Goal: Task Accomplishment & Management: Use online tool/utility

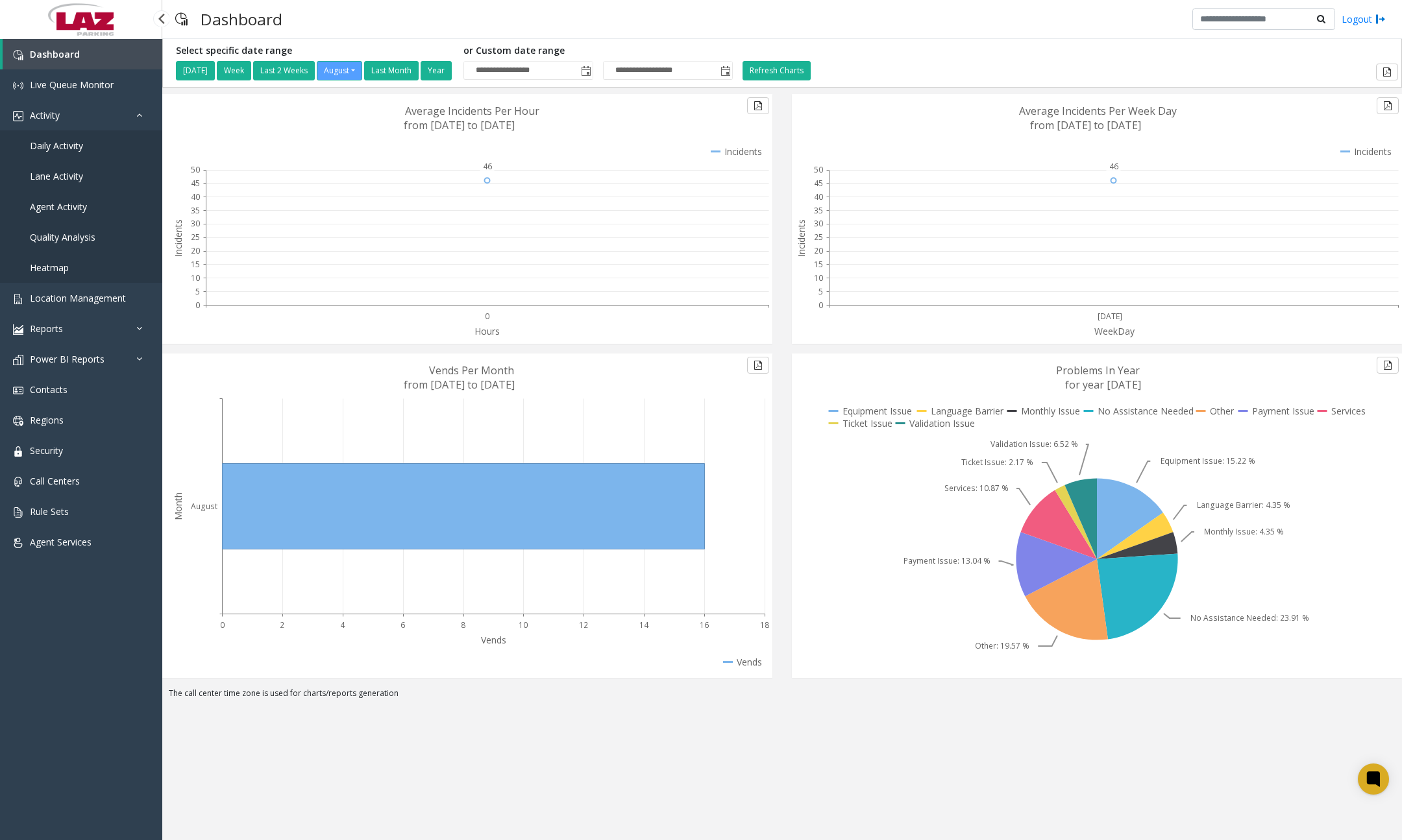
click at [69, 149] on span "Daily Activity" at bounding box center [56, 145] width 53 height 12
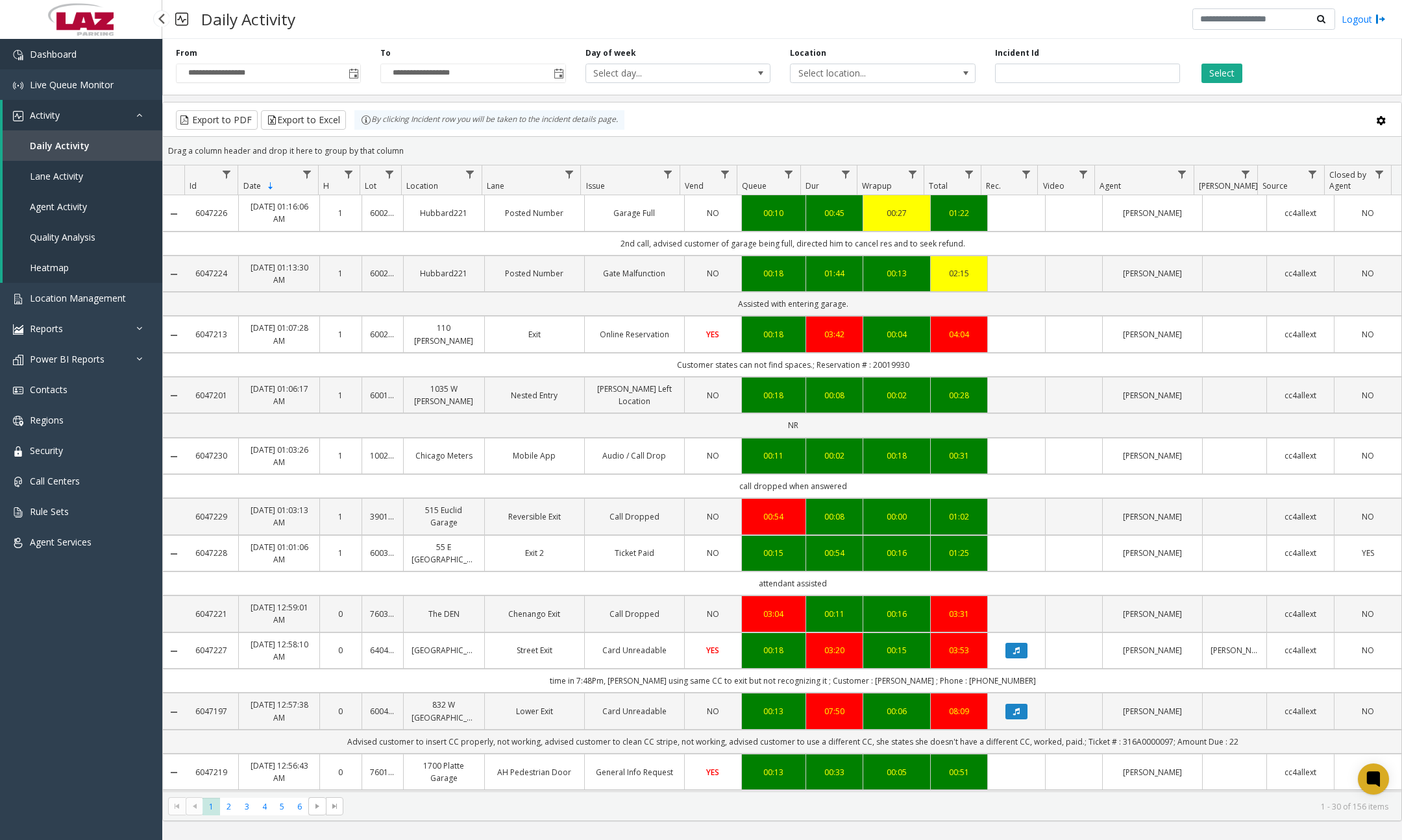
click at [86, 59] on link "Dashboard" at bounding box center [81, 55] width 162 height 31
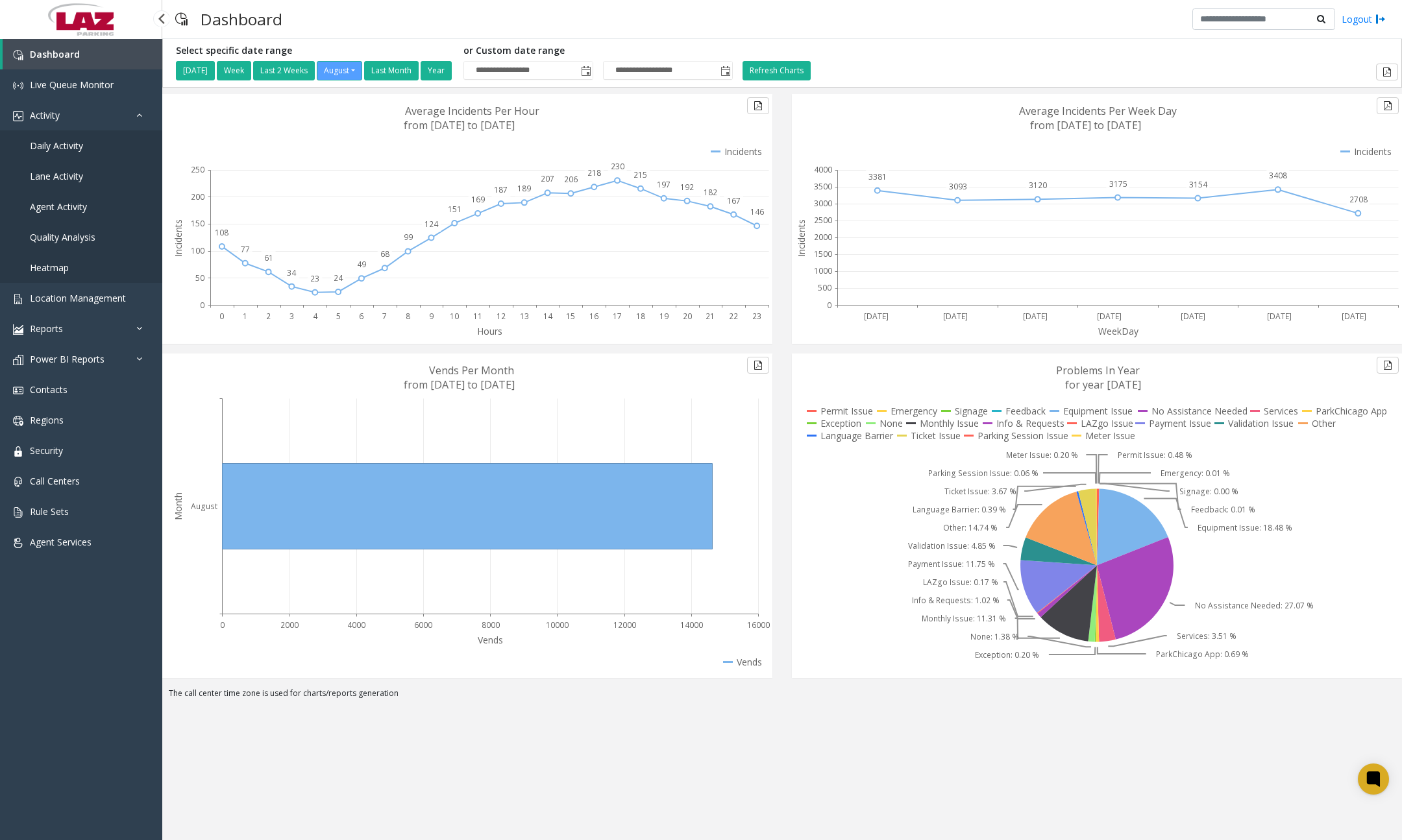
click at [83, 143] on link "Daily Activity" at bounding box center [81, 146] width 162 height 31
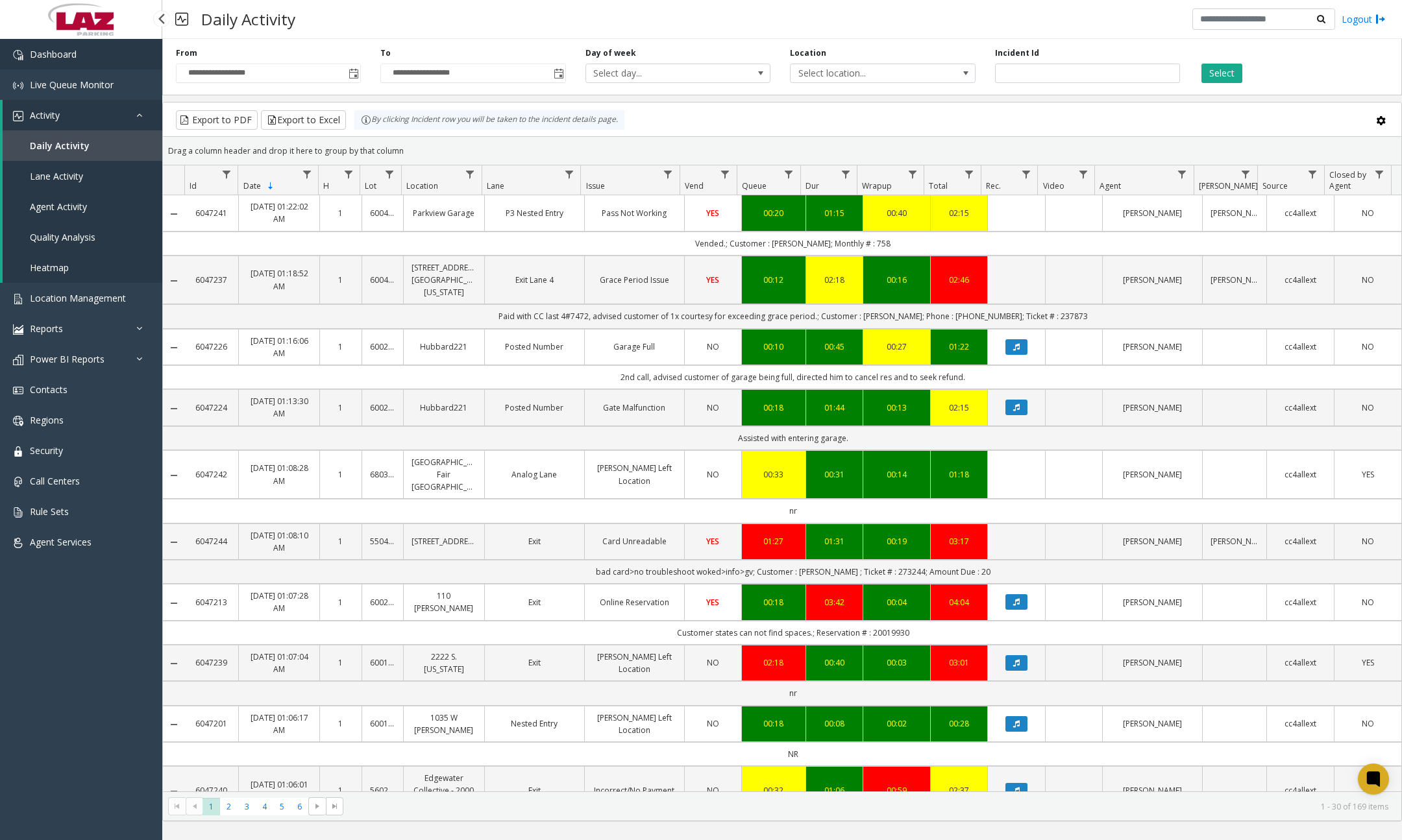
click at [103, 58] on link "Dashboard" at bounding box center [81, 55] width 162 height 31
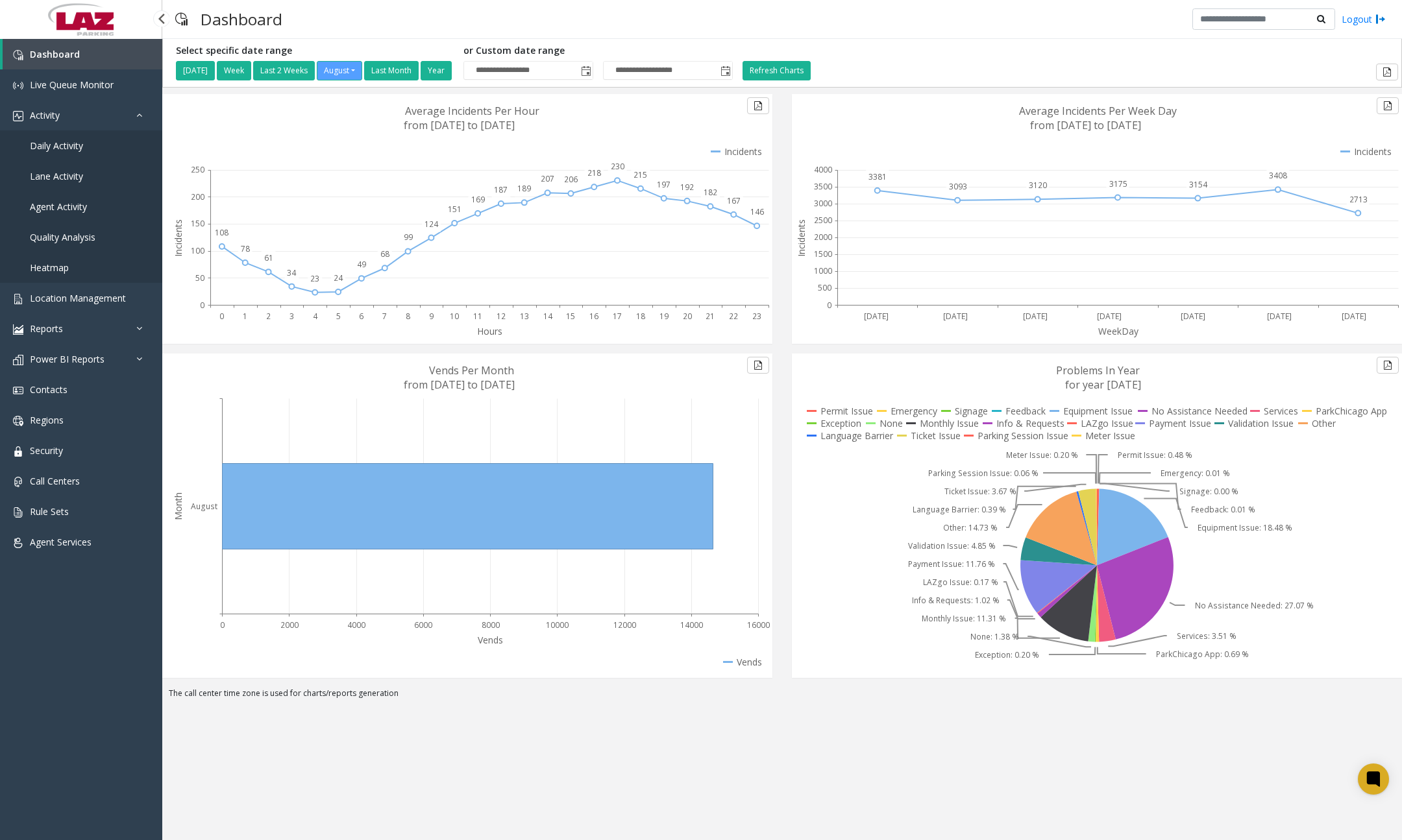
click at [81, 148] on span "Daily Activity" at bounding box center [56, 145] width 53 height 12
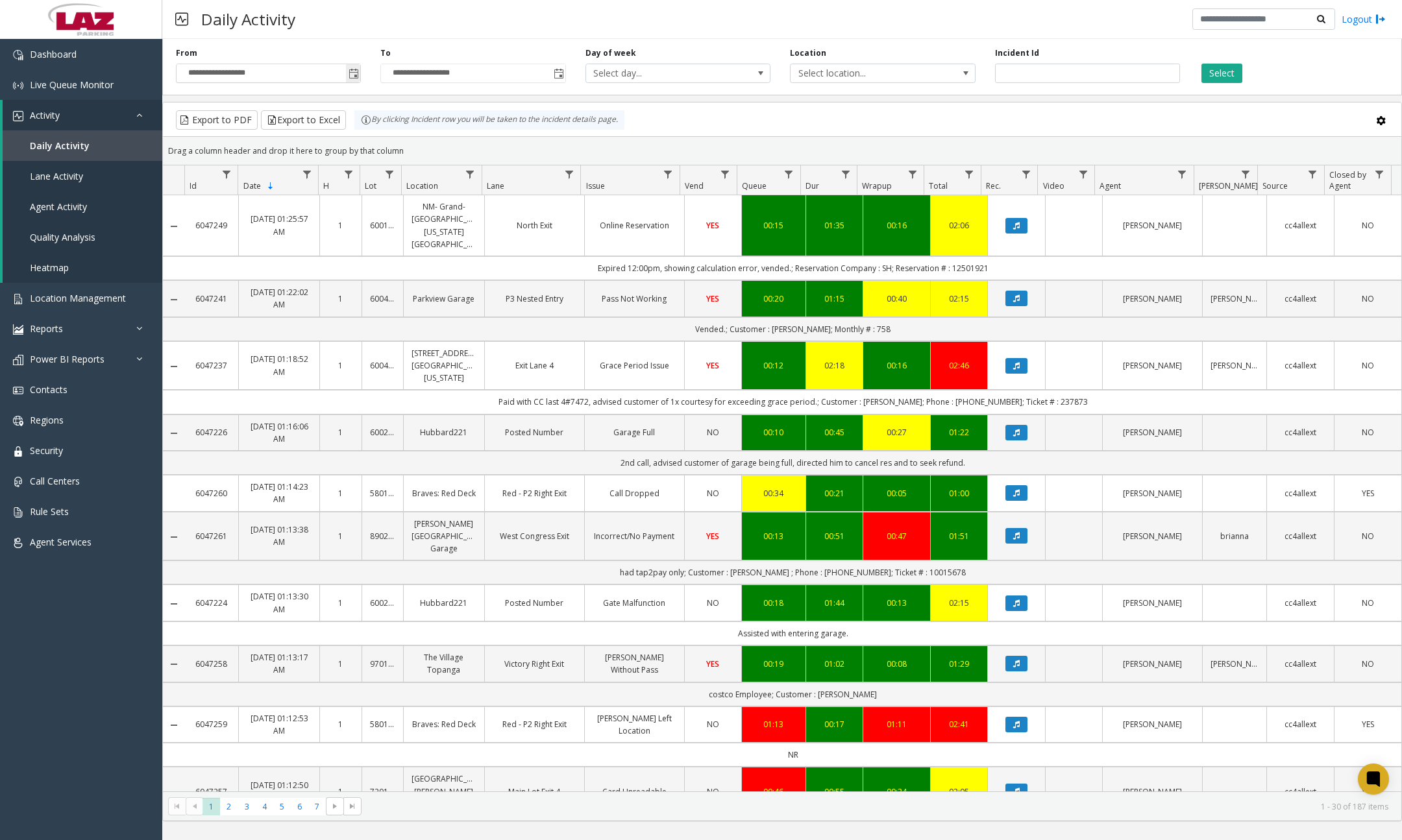
click at [351, 79] on span "Toggle popup" at bounding box center [353, 74] width 10 height 10
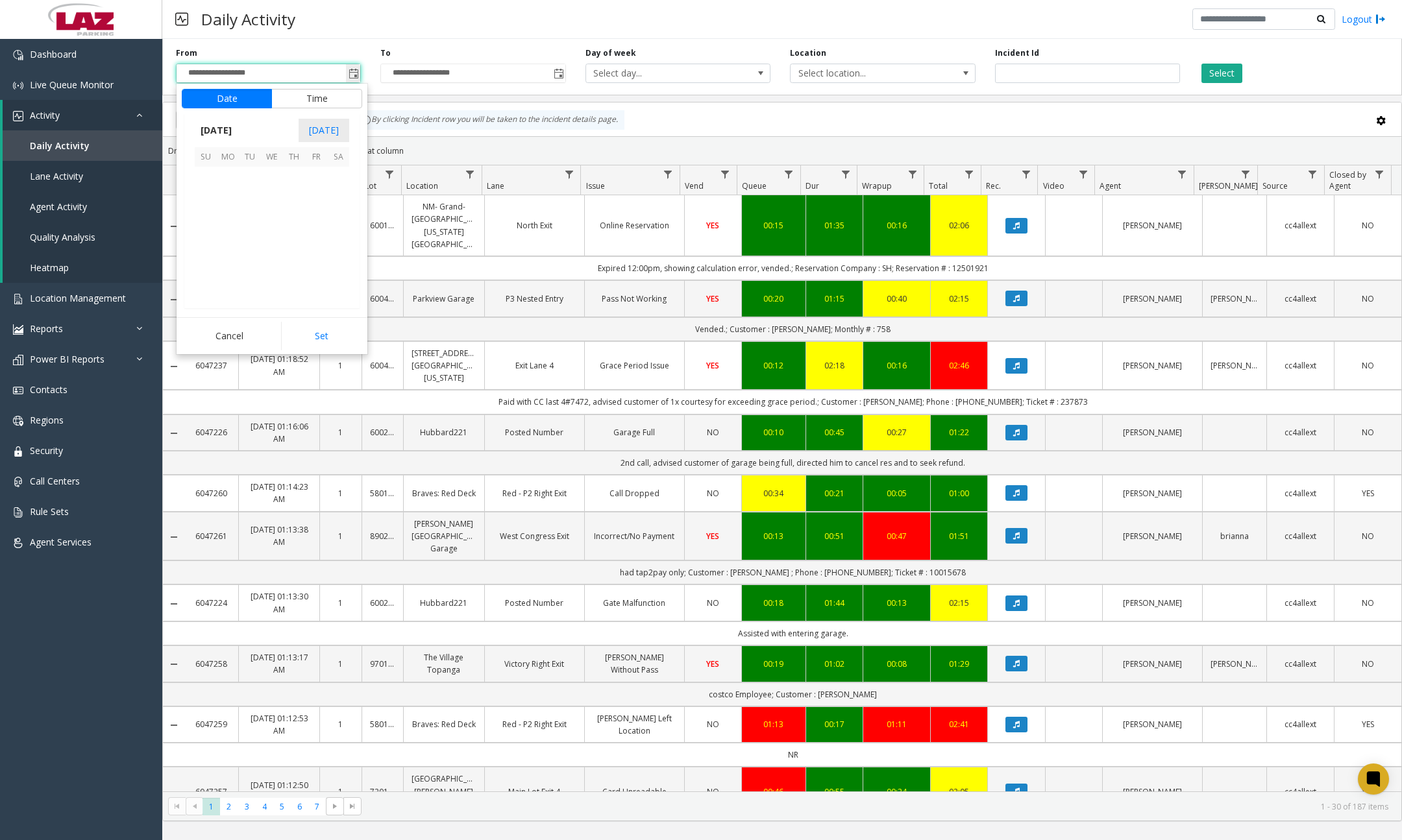
scroll to position [232695, 0]
click at [331, 91] on button "Time" at bounding box center [317, 98] width 91 height 20
click at [341, 19] on div "Daily Activity Logout" at bounding box center [782, 20] width 1240 height 39
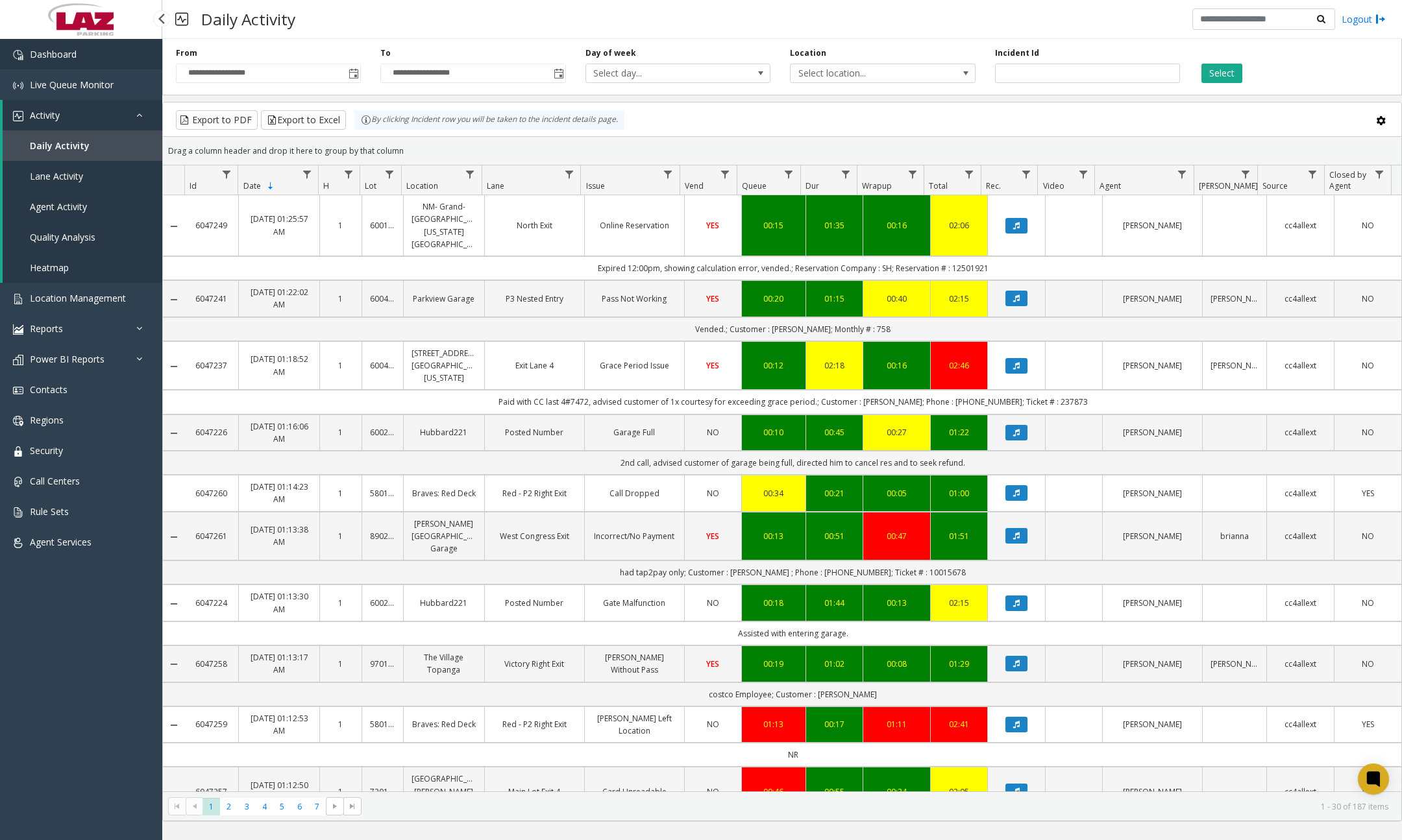
click at [77, 50] on link "Dashboard" at bounding box center [81, 55] width 162 height 31
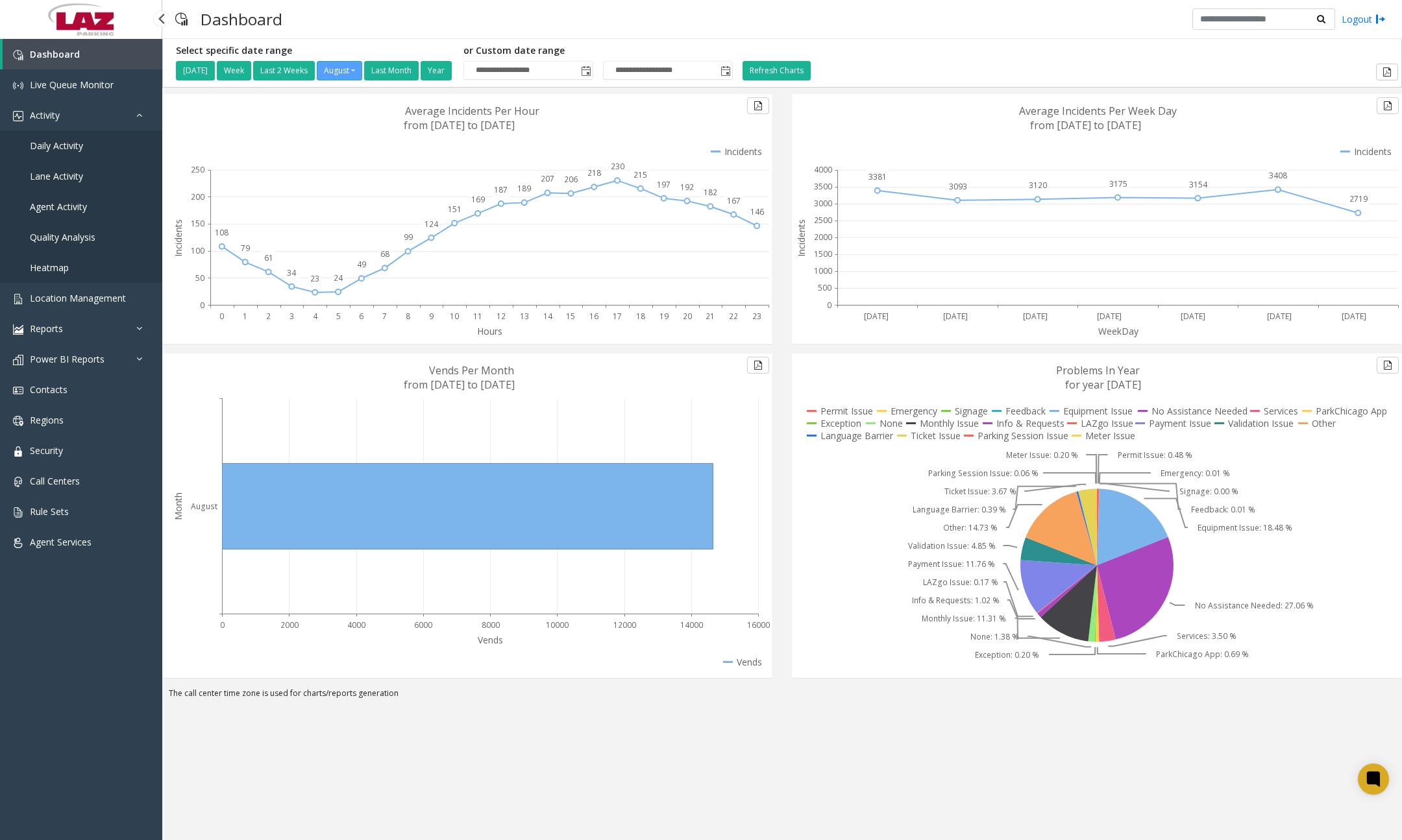
click at [62, 148] on span "Daily Activity" at bounding box center [56, 145] width 53 height 12
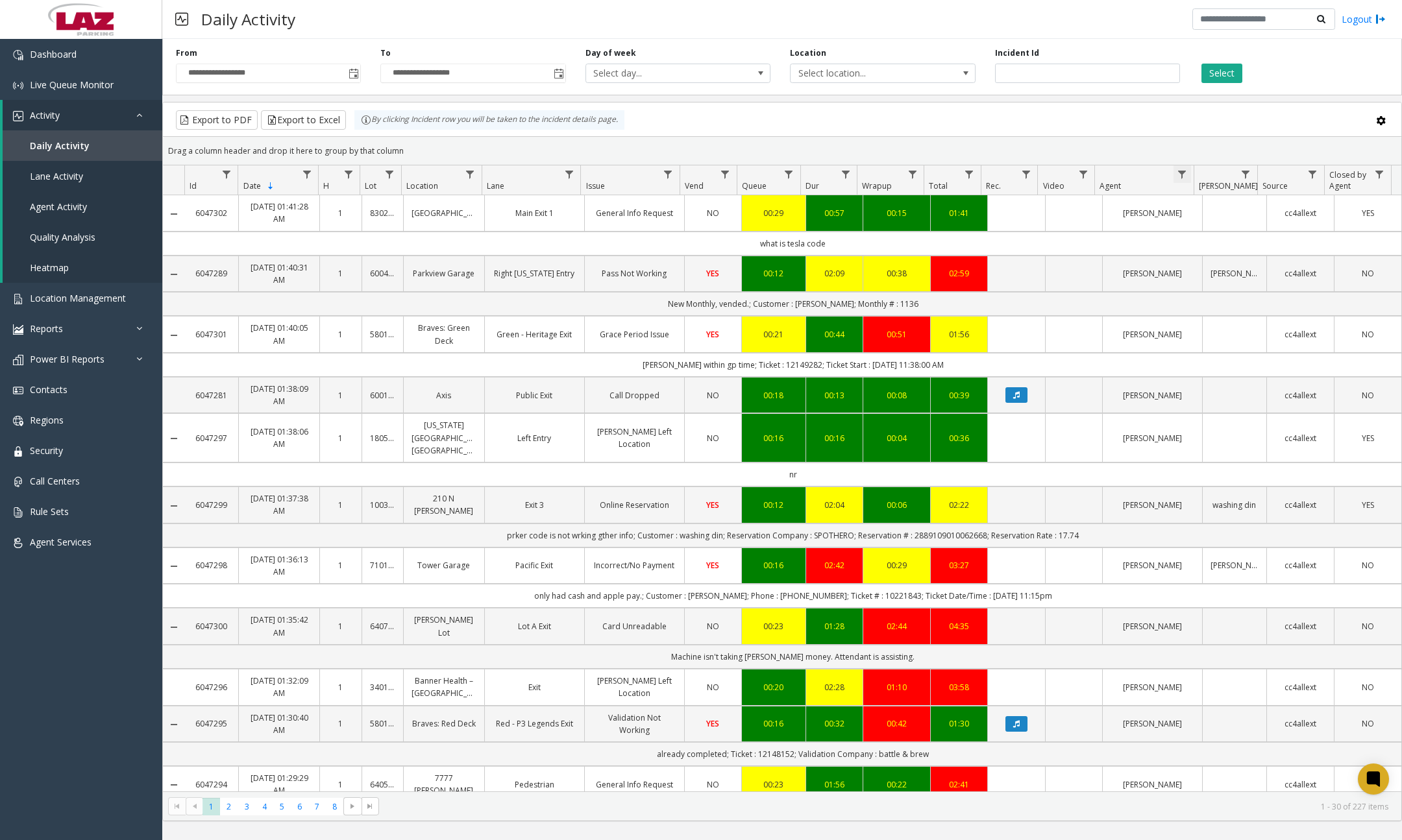
click at [1186, 178] on span "Data table" at bounding box center [1182, 174] width 10 height 10
click at [1212, 231] on input "Agent Filter" at bounding box center [1237, 230] width 110 height 22
type input "****"
click at [1268, 353] on button "Filter" at bounding box center [1266, 350] width 53 height 28
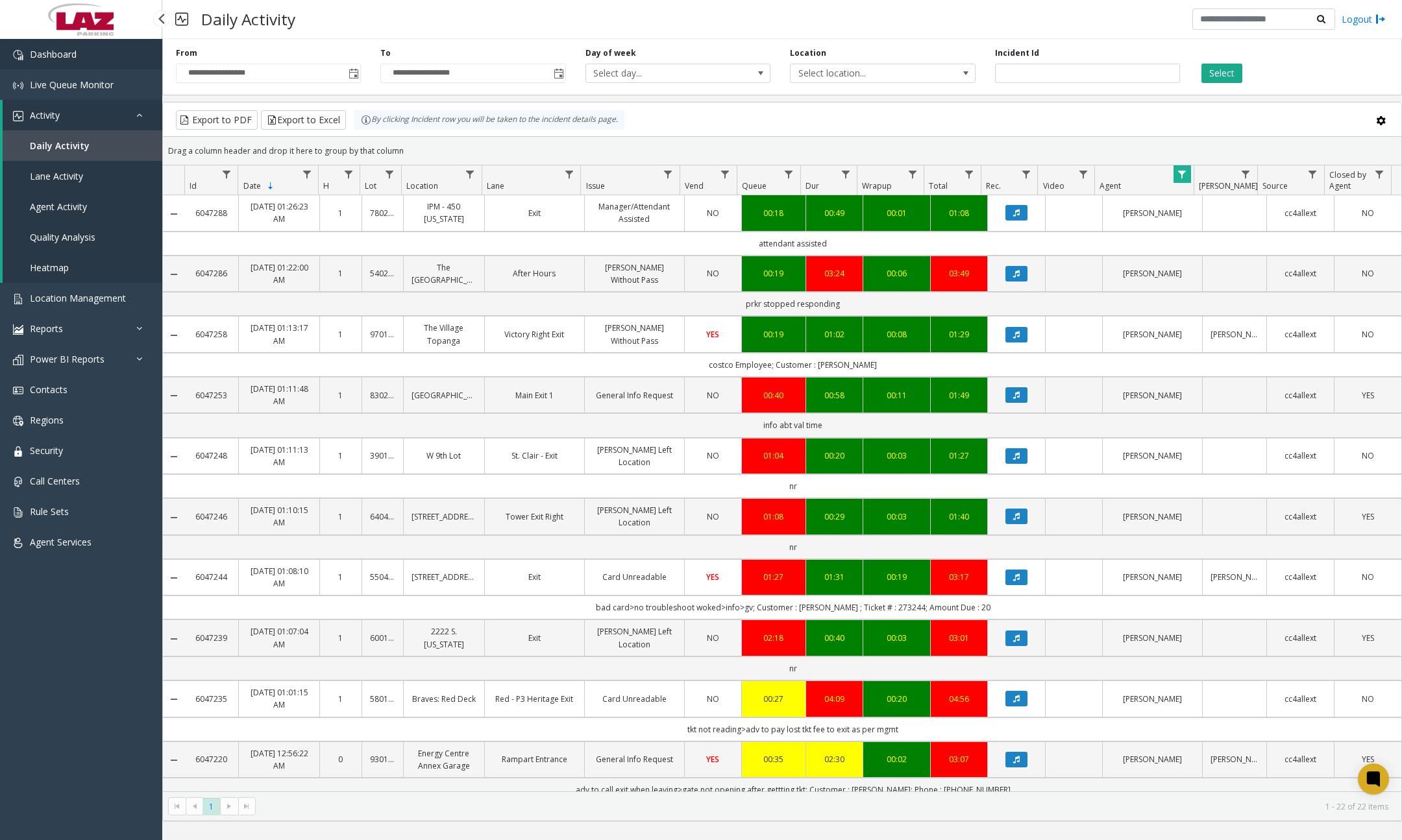
click at [71, 61] on link "Dashboard" at bounding box center [81, 55] width 162 height 31
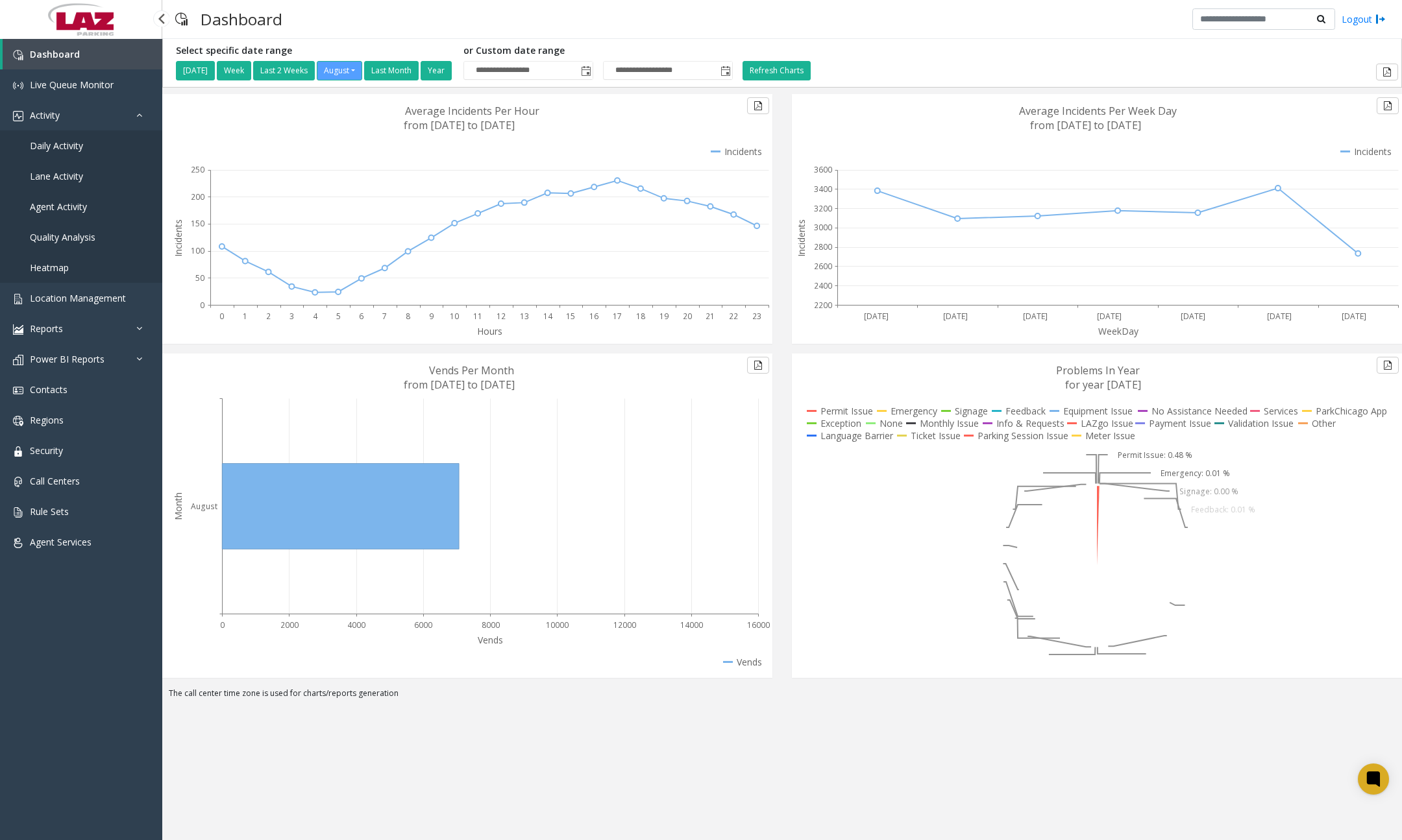
click at [73, 143] on span "Daily Activity" at bounding box center [56, 145] width 53 height 12
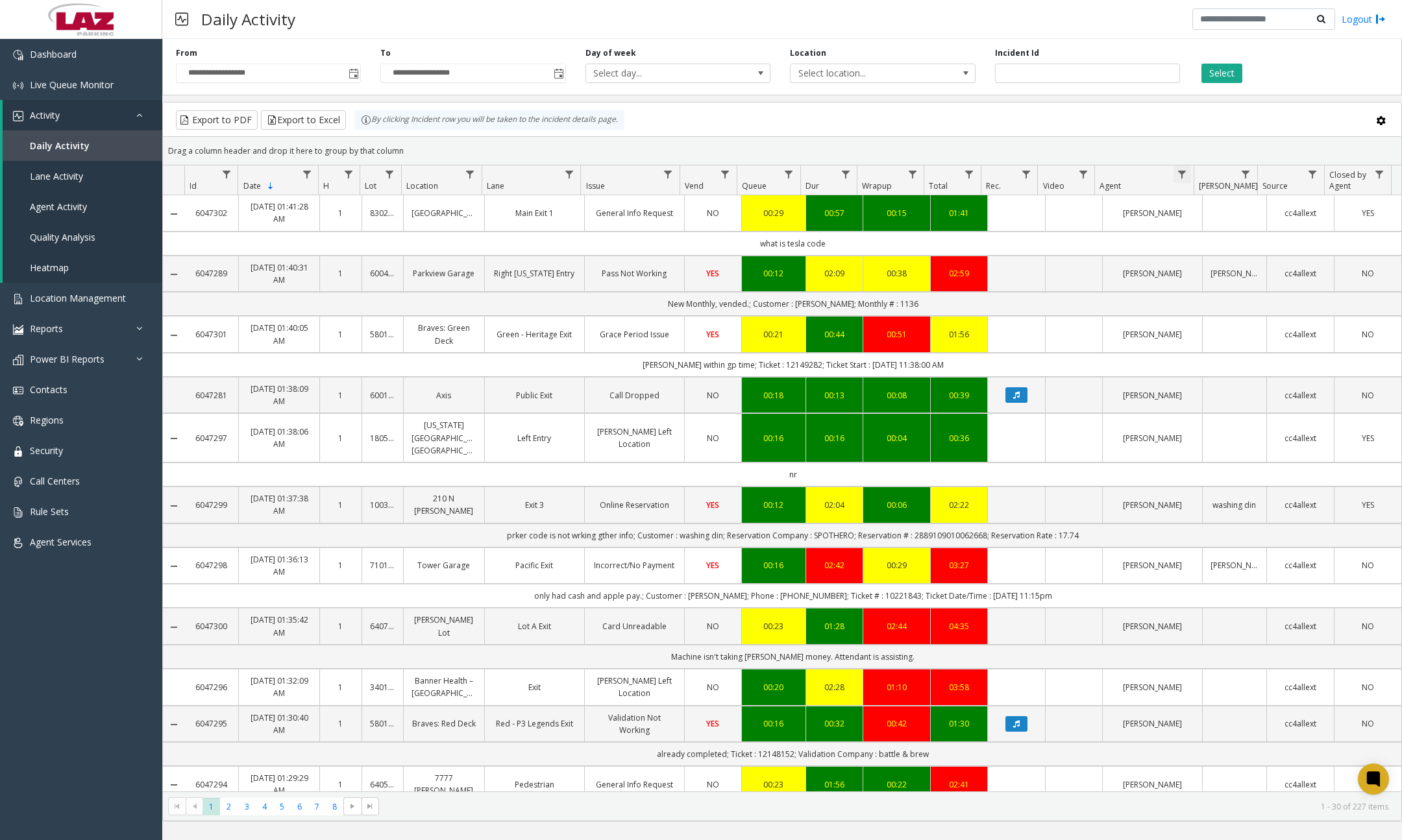
click at [1183, 169] on span "Data table" at bounding box center [1182, 174] width 10 height 10
click at [1209, 226] on input "Agent Filter" at bounding box center [1237, 230] width 110 height 22
type input "*********"
click at [1263, 347] on button "Filter" at bounding box center [1266, 350] width 53 height 28
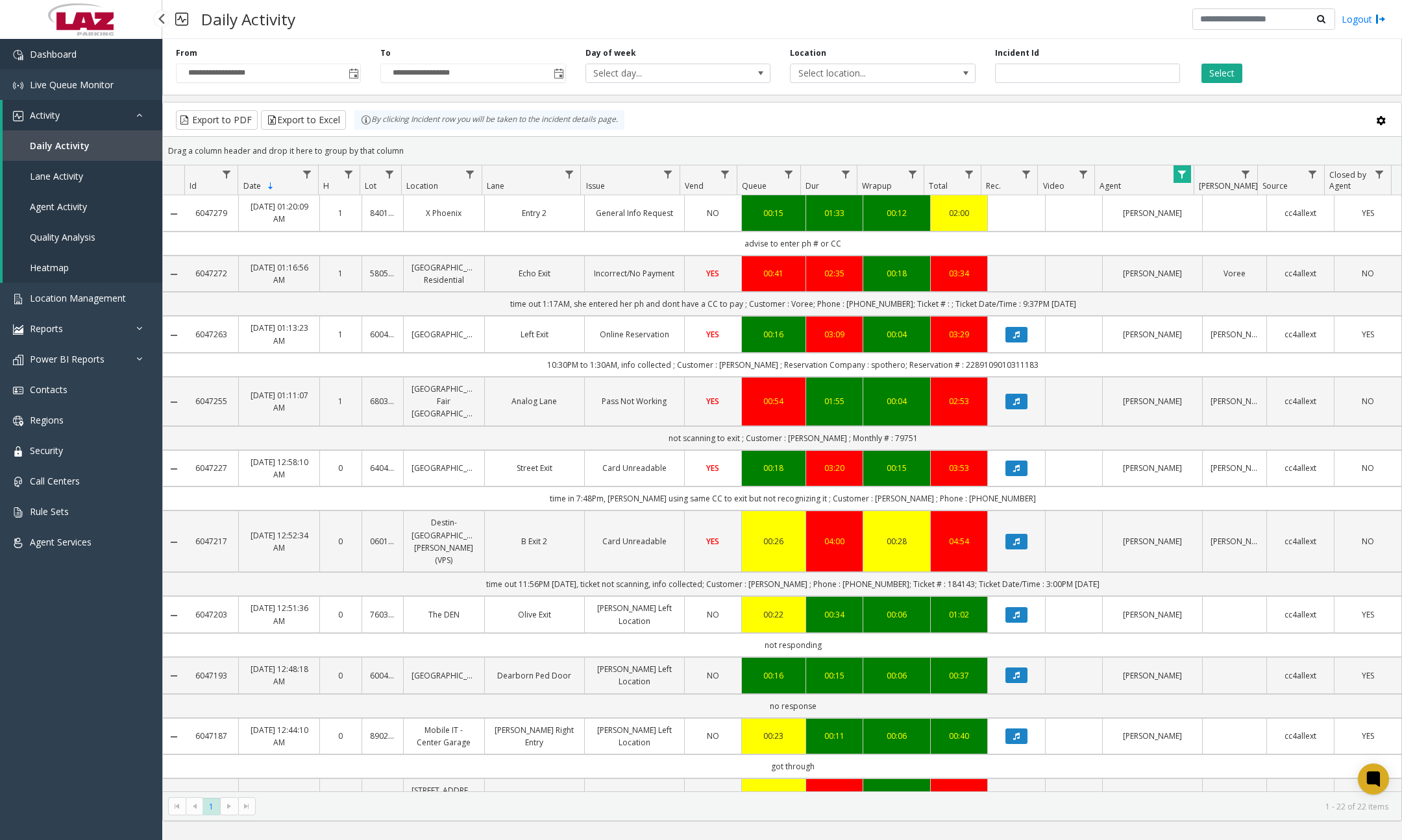
click at [79, 52] on link "Dashboard" at bounding box center [81, 55] width 162 height 31
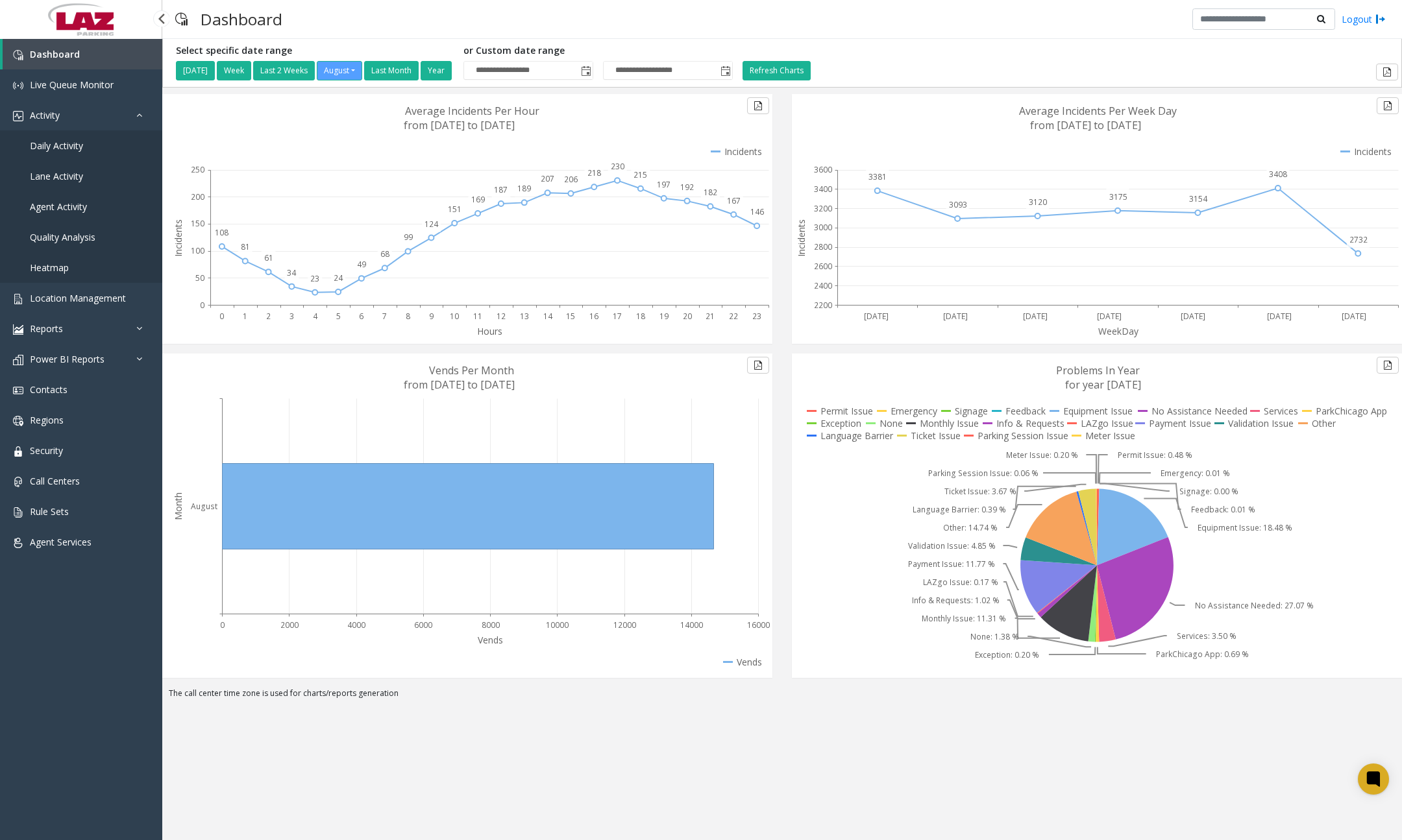
click at [79, 146] on span "Daily Activity" at bounding box center [56, 145] width 53 height 12
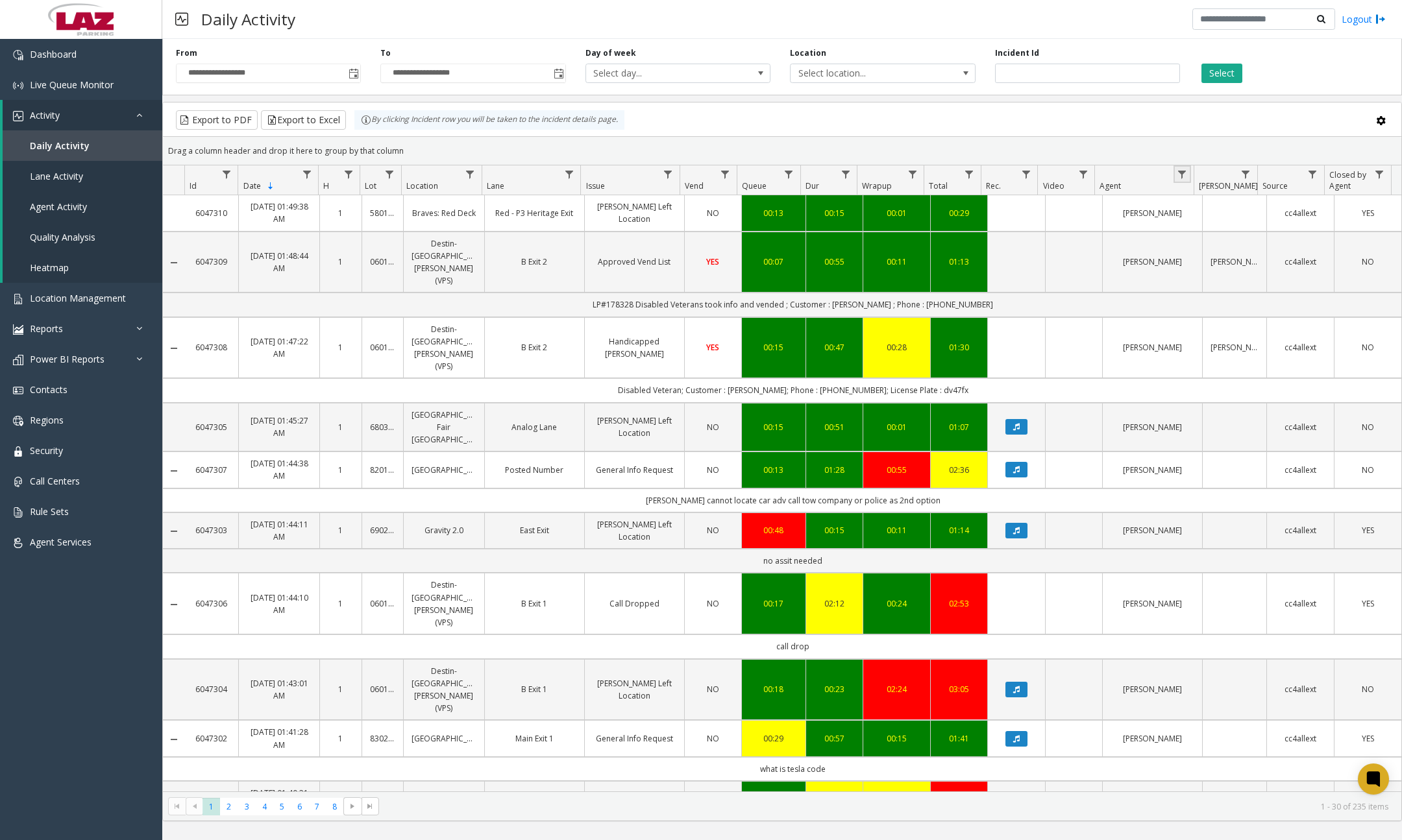
click at [1181, 167] on link "Data table" at bounding box center [1182, 174] width 18 height 18
click at [1212, 224] on input "Agent Filter" at bounding box center [1237, 230] width 110 height 22
type input "*********"
click at [1270, 353] on button "Filter" at bounding box center [1266, 350] width 53 height 28
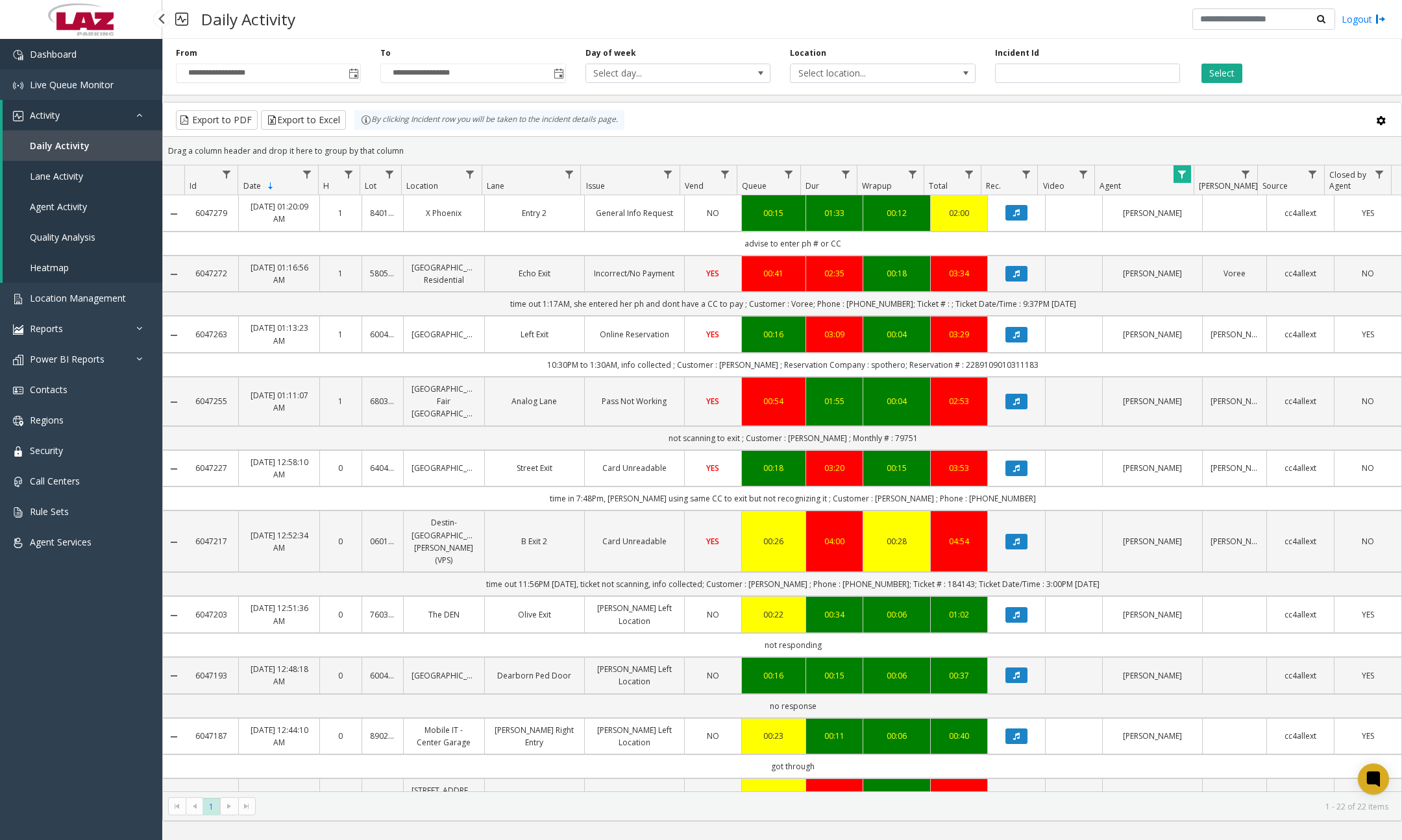
click at [114, 61] on link "Dashboard" at bounding box center [81, 55] width 162 height 31
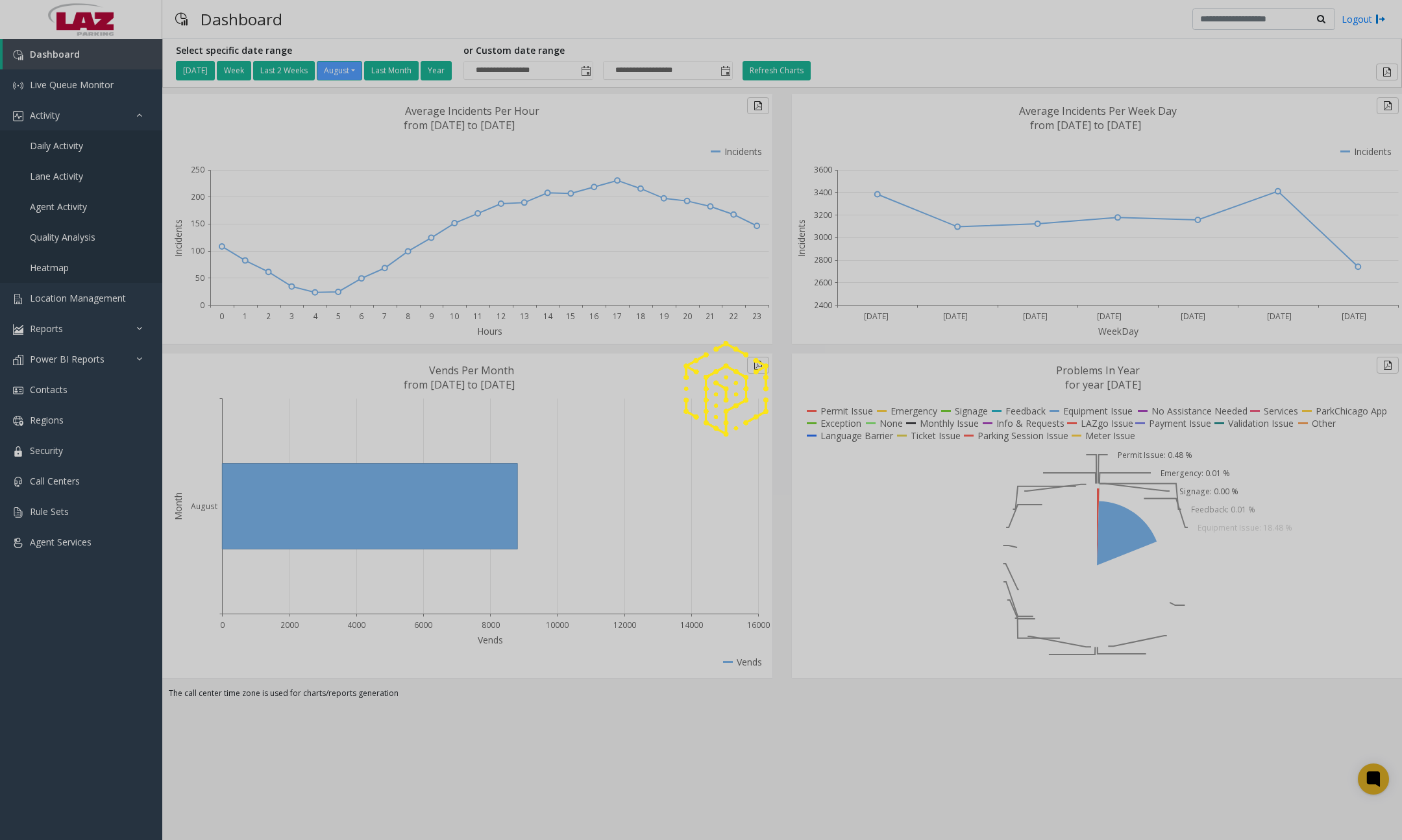
click at [71, 145] on div at bounding box center [701, 420] width 1402 height 840
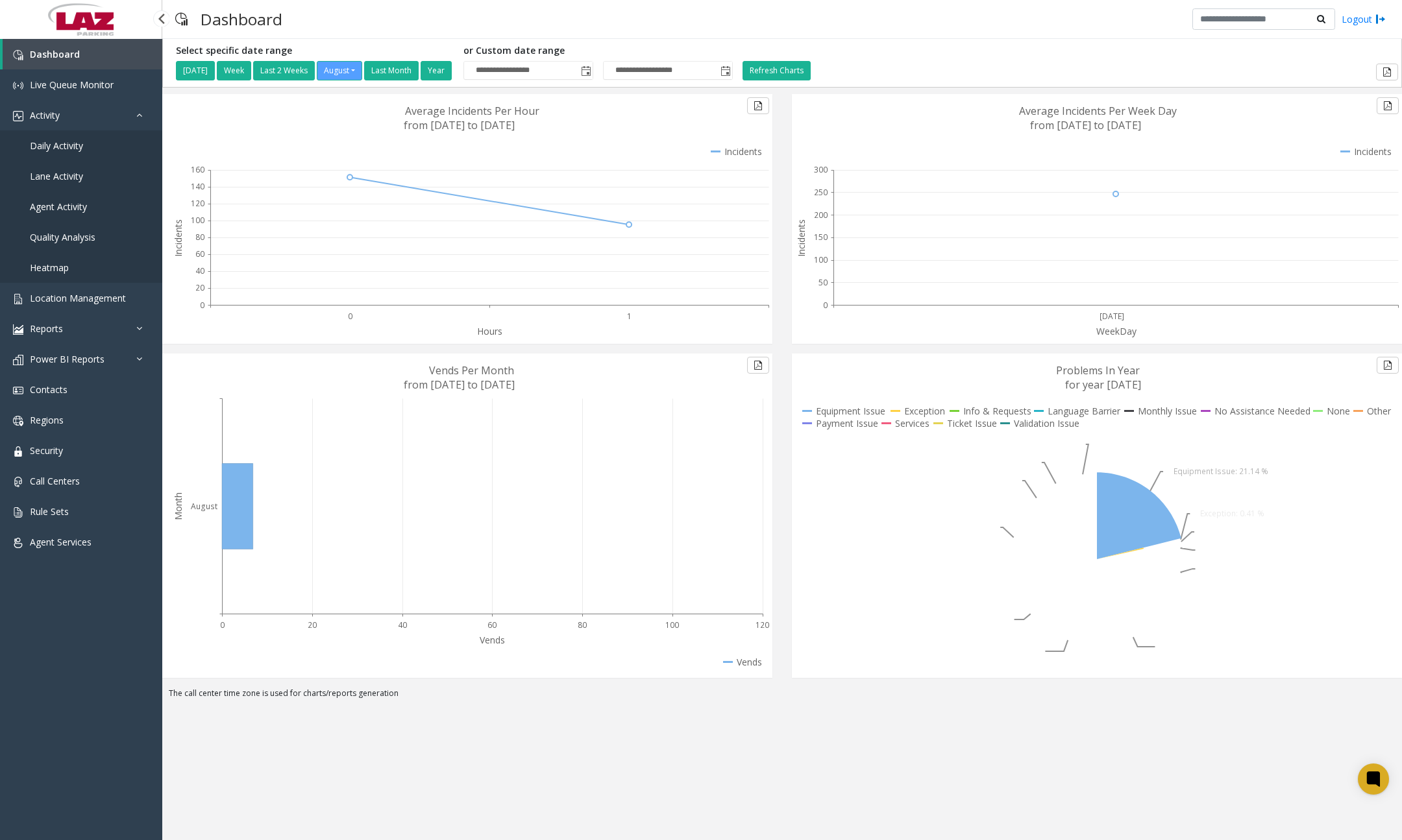
click at [70, 146] on span "Daily Activity" at bounding box center [56, 145] width 53 height 12
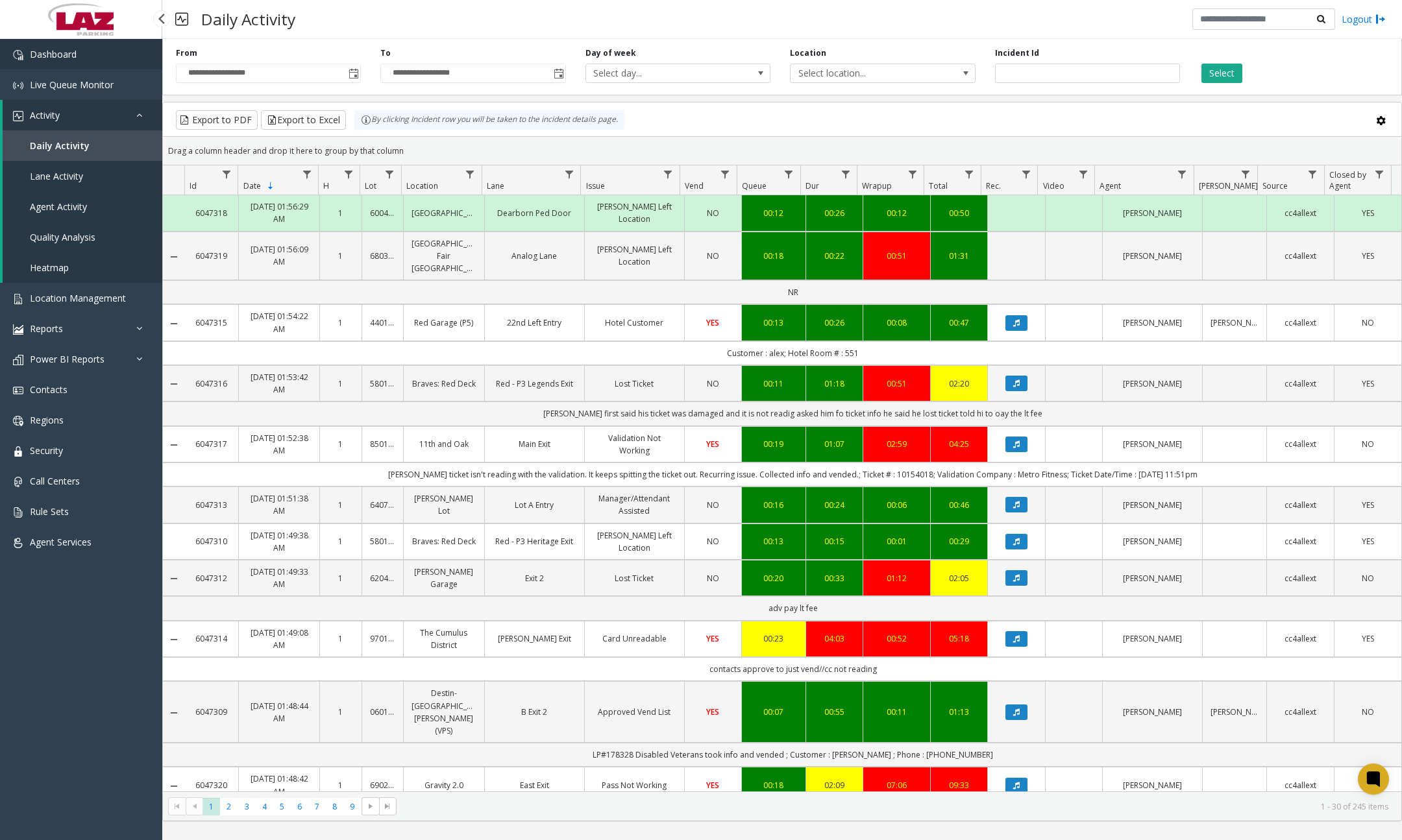
click at [119, 63] on link "Dashboard" at bounding box center [81, 55] width 162 height 31
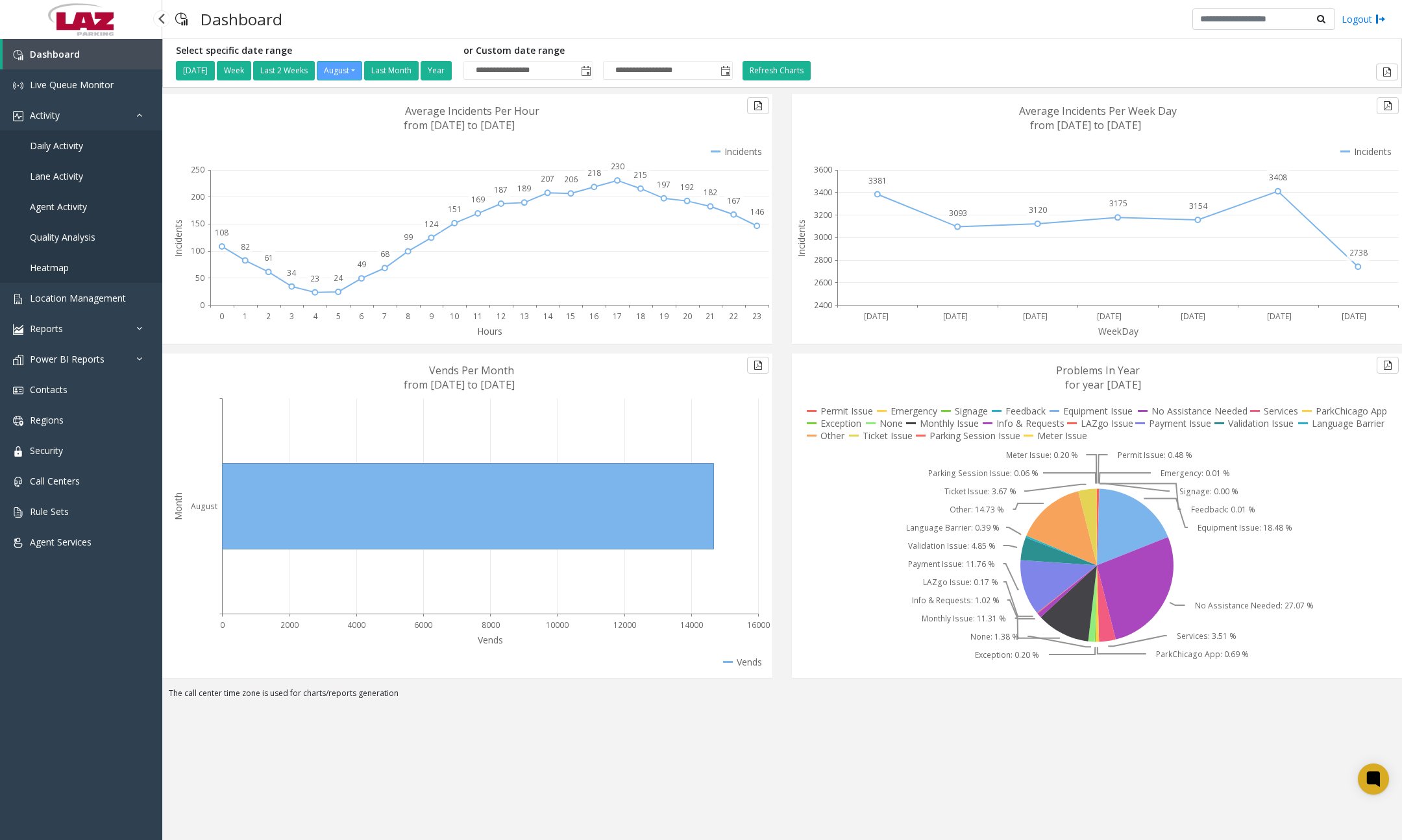
click at [88, 149] on link "Daily Activity" at bounding box center [81, 146] width 162 height 31
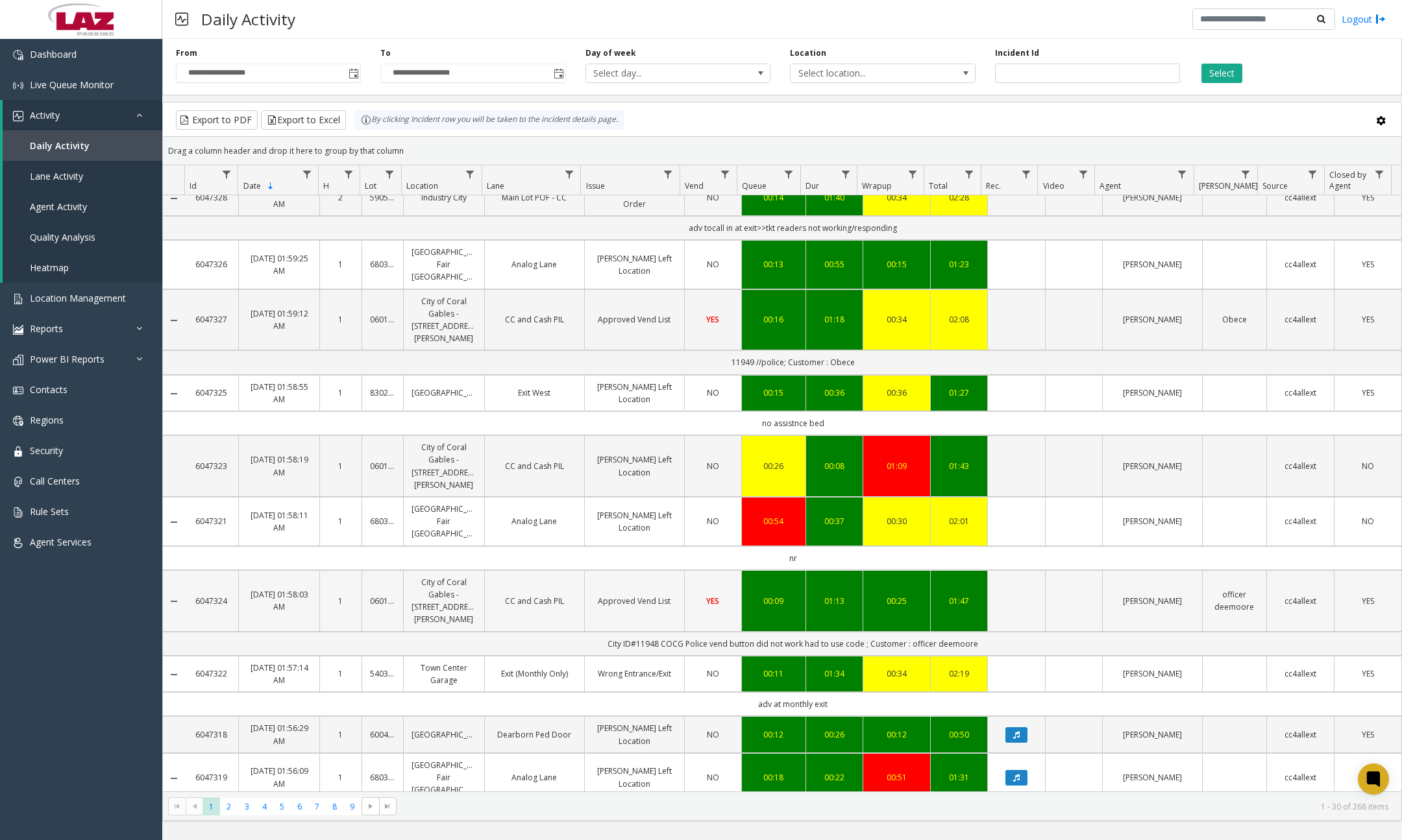
scroll to position [1069, 0]
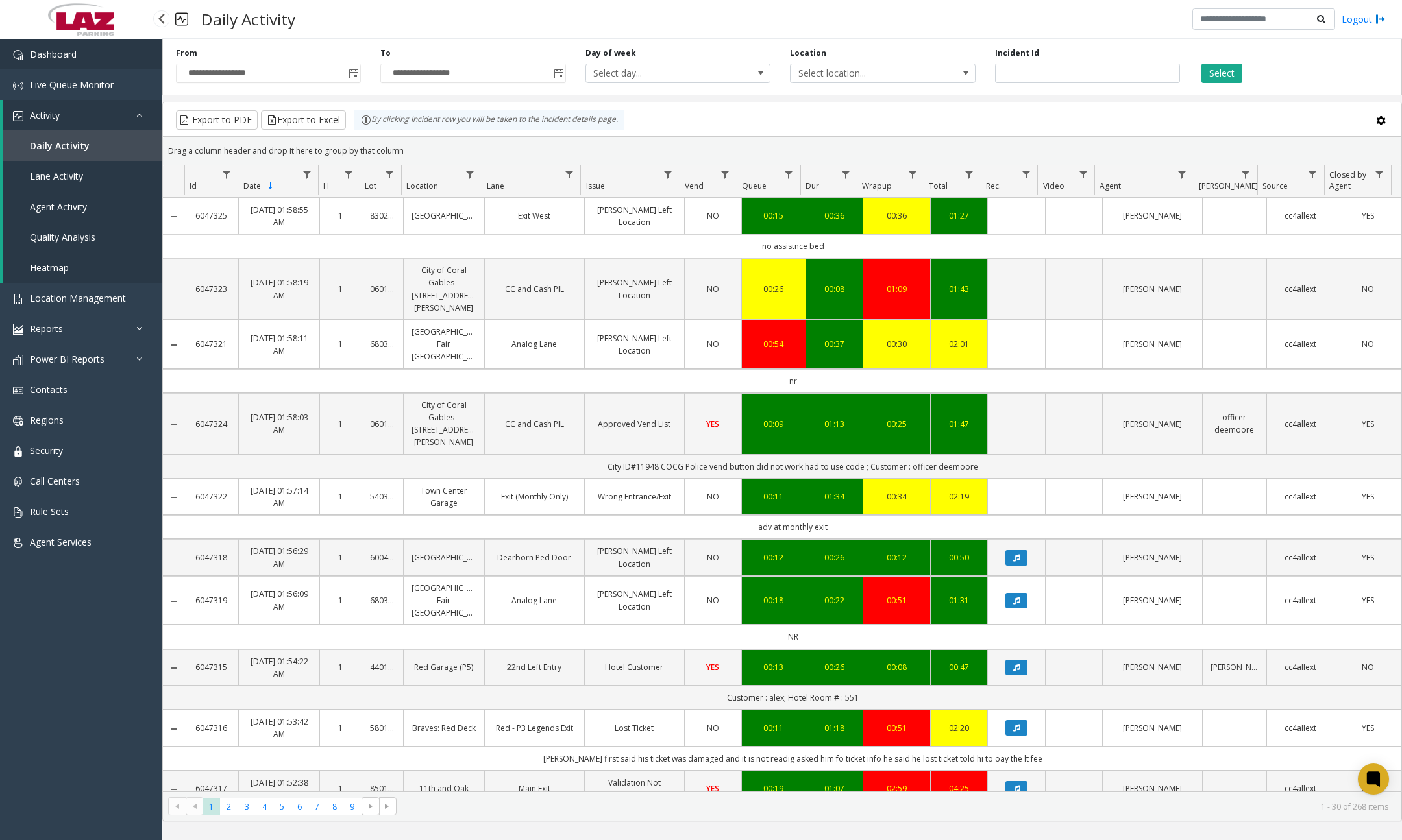
click at [93, 56] on link "Dashboard" at bounding box center [81, 55] width 162 height 31
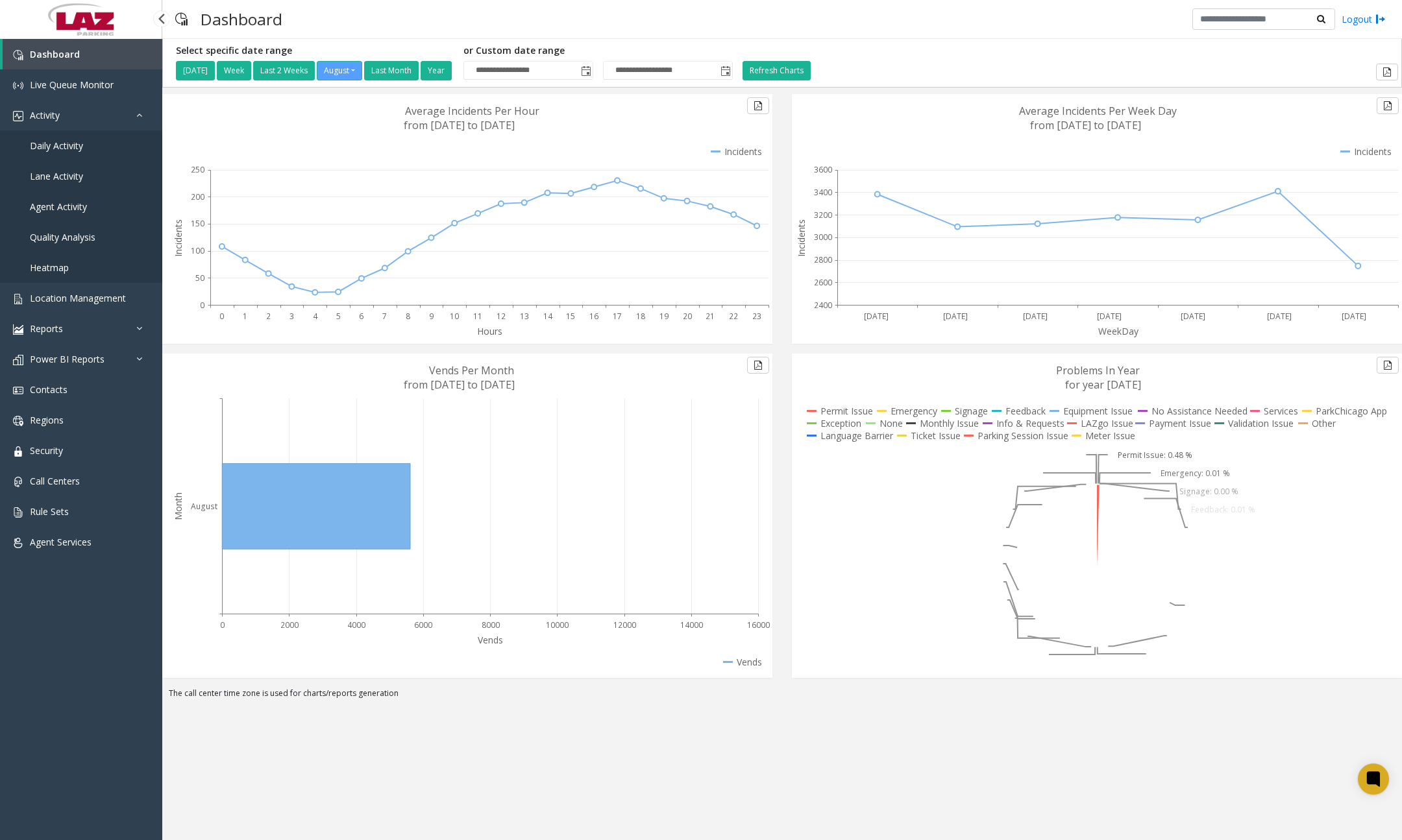
click at [79, 155] on link "Daily Activity" at bounding box center [81, 146] width 162 height 31
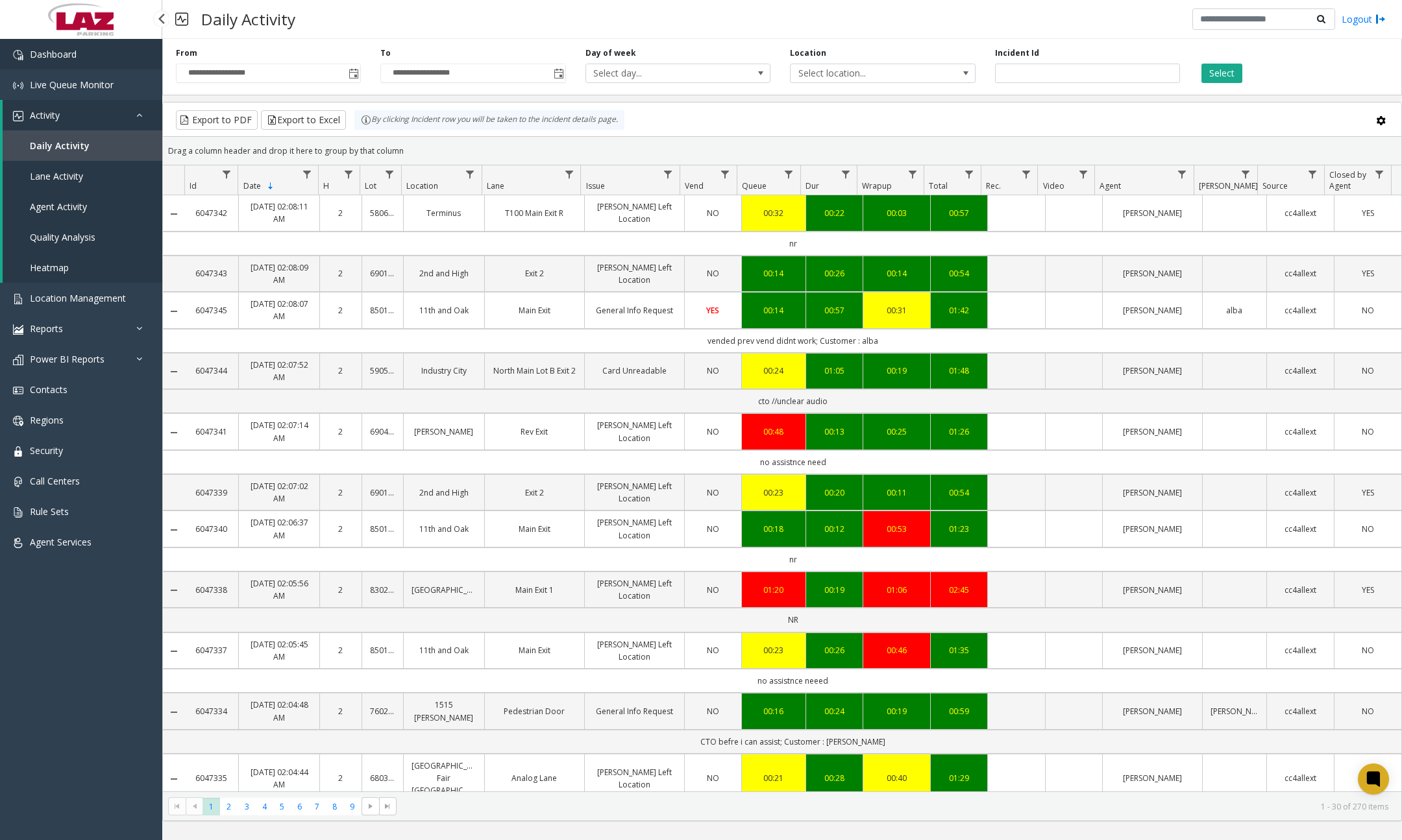
click at [79, 61] on link "Dashboard" at bounding box center [81, 55] width 162 height 31
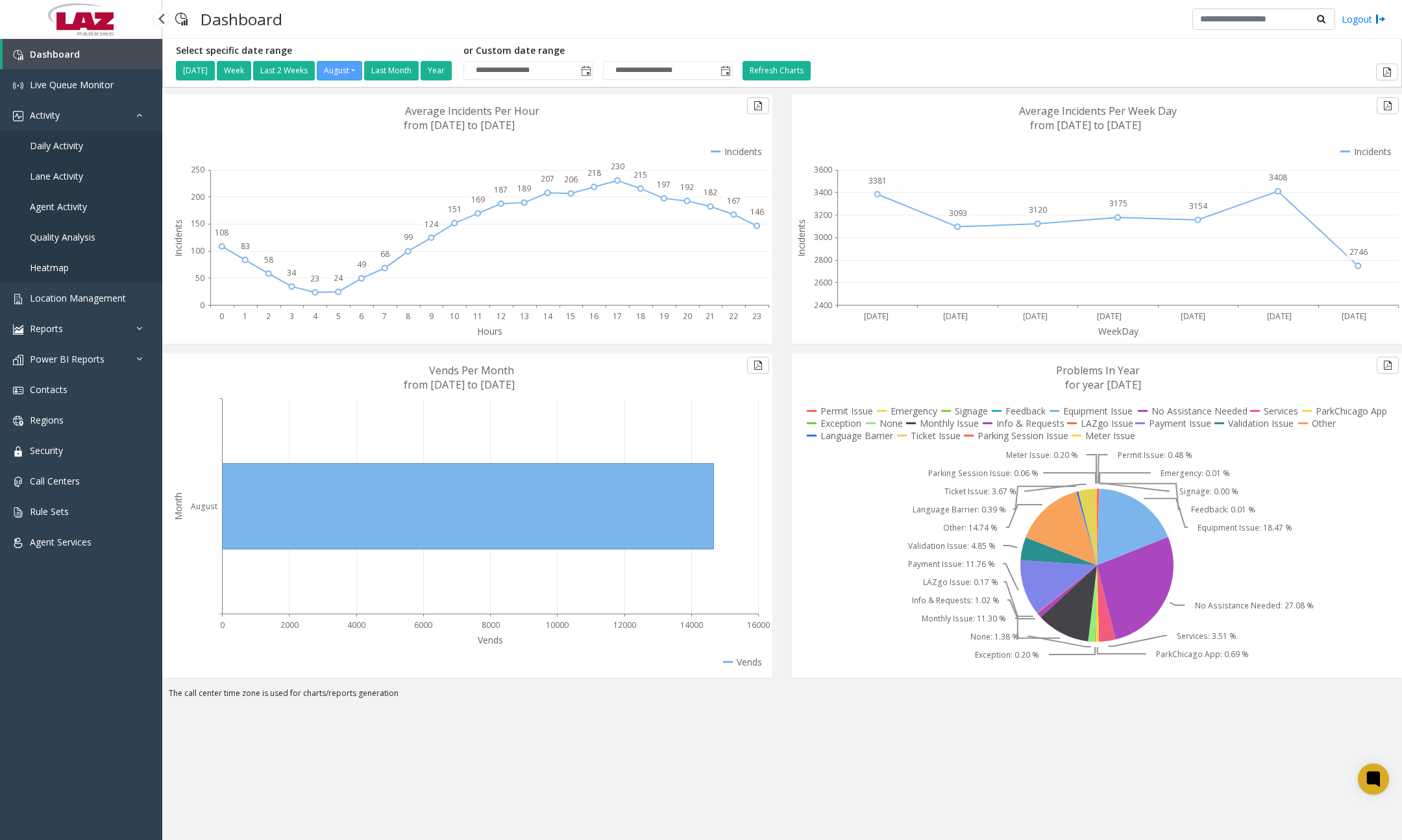
click at [91, 143] on link "Daily Activity" at bounding box center [81, 146] width 162 height 31
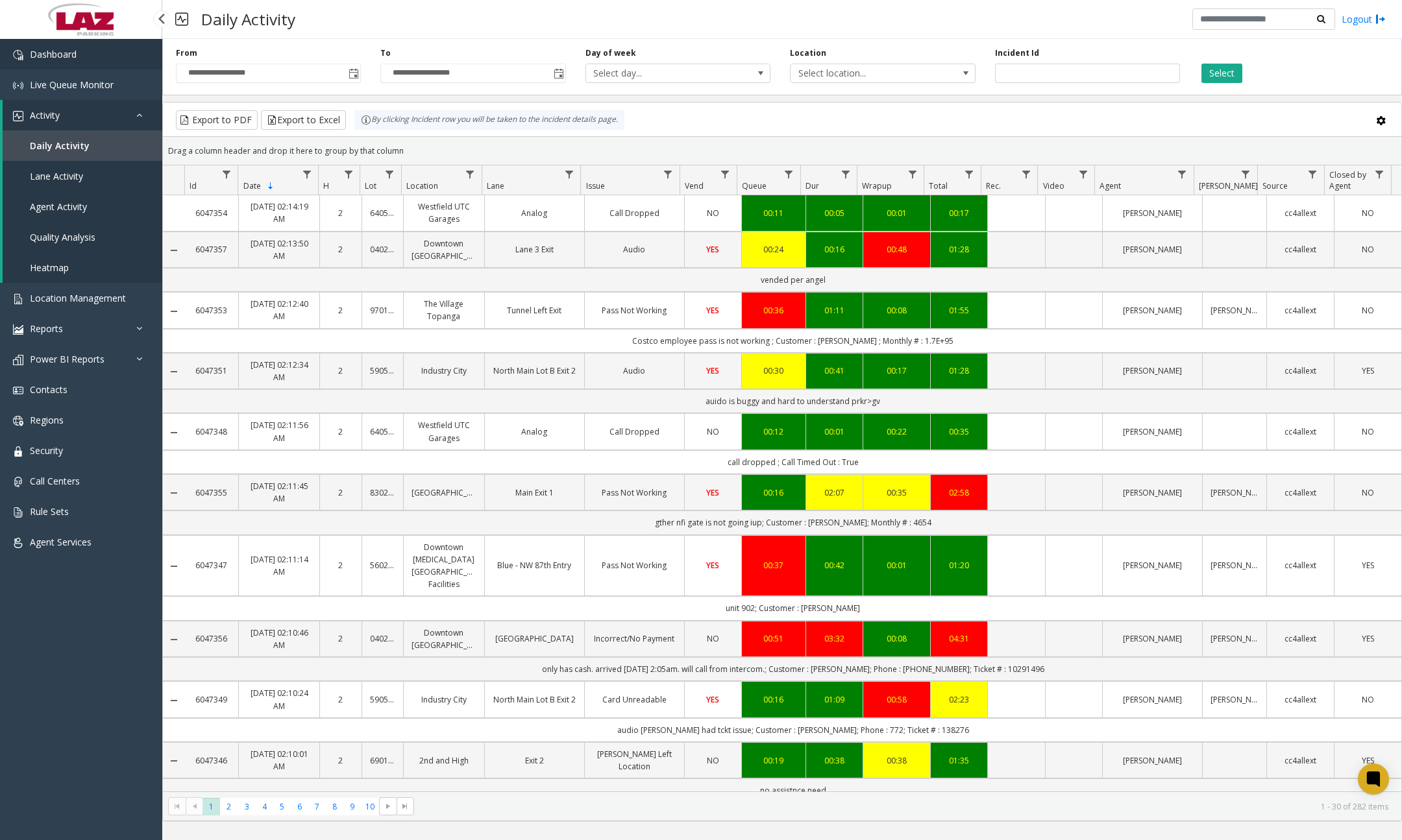
click at [69, 52] on span "Dashboard" at bounding box center [53, 54] width 47 height 12
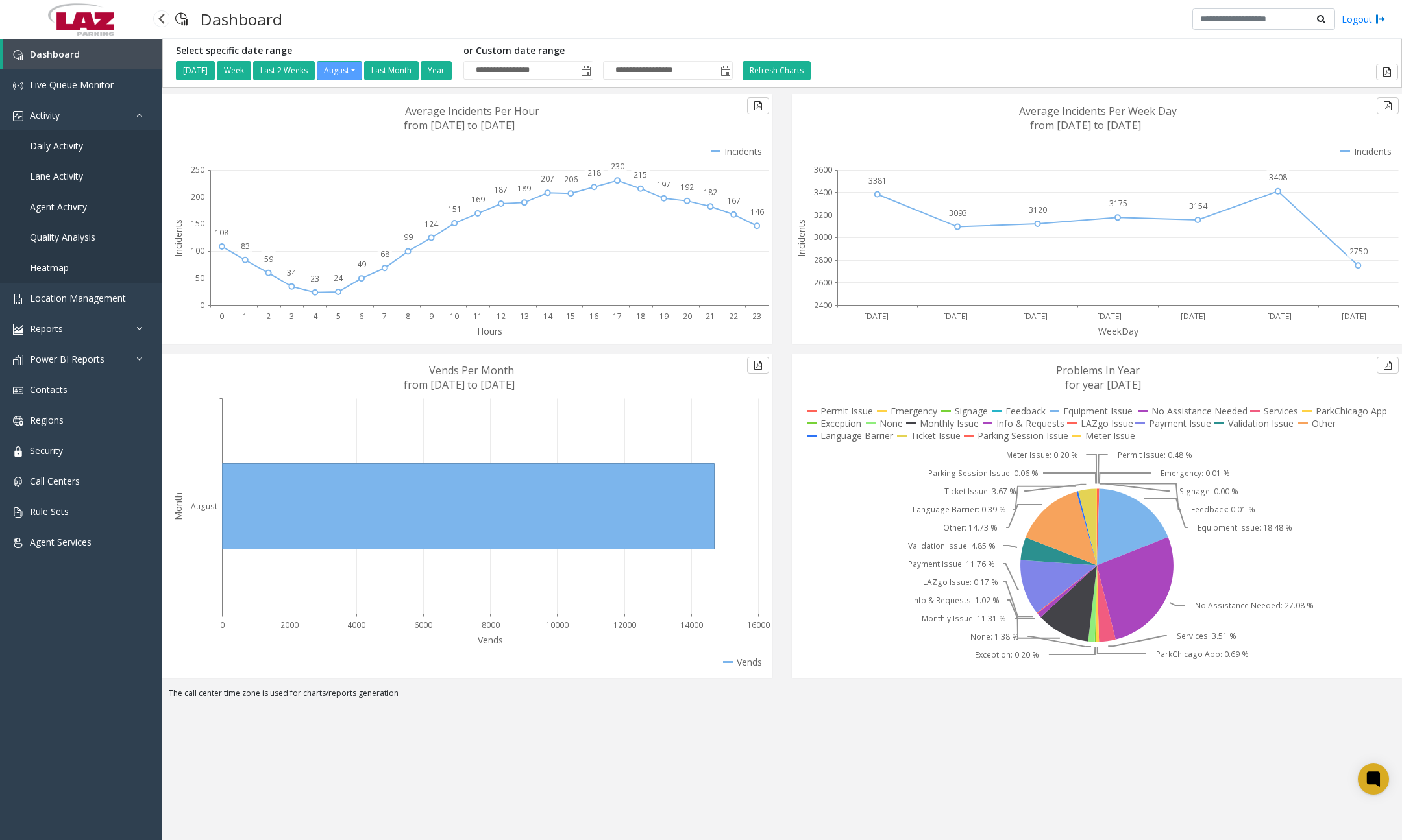
click at [79, 143] on span "Daily Activity" at bounding box center [56, 145] width 53 height 12
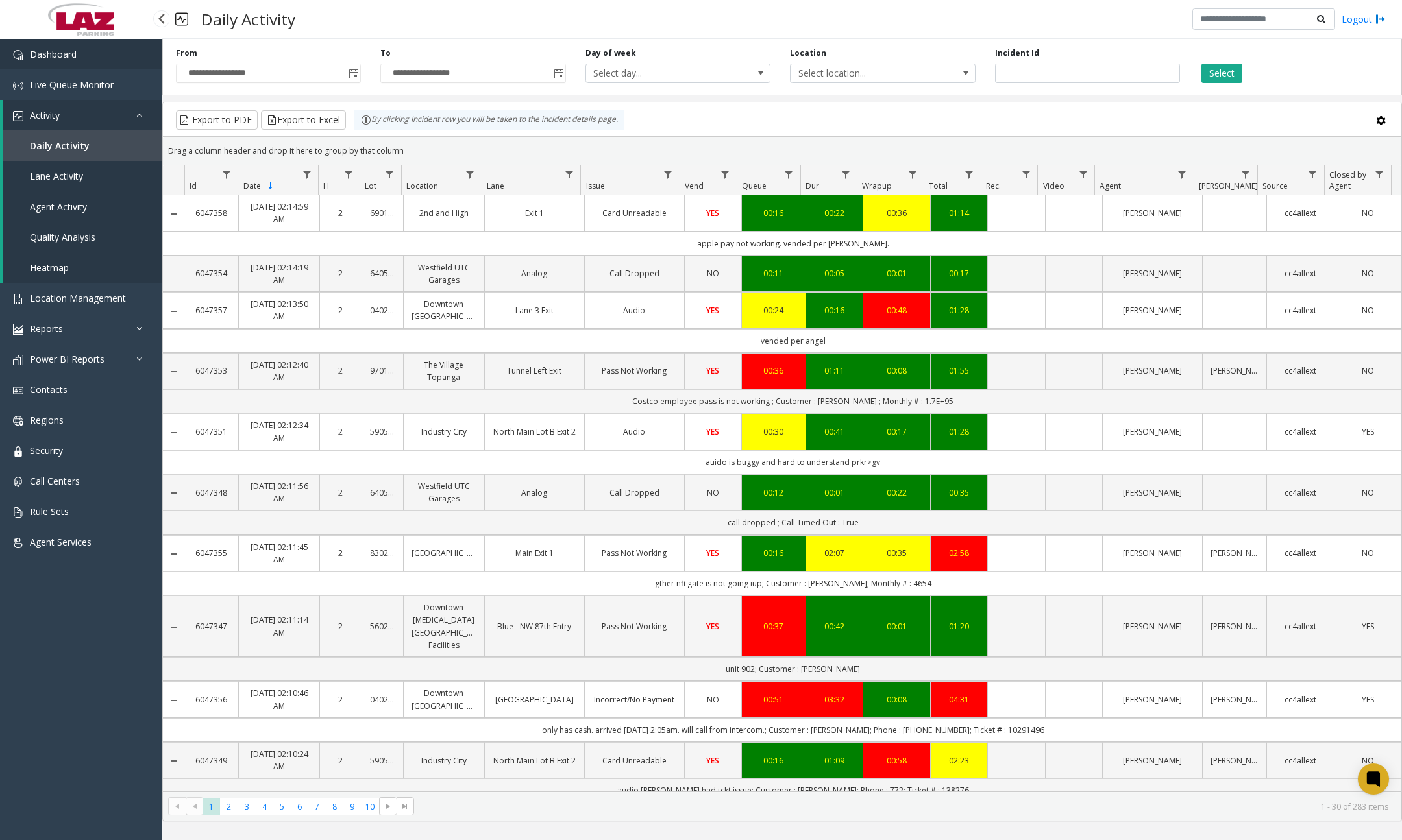
click at [88, 44] on link "Dashboard" at bounding box center [81, 55] width 162 height 31
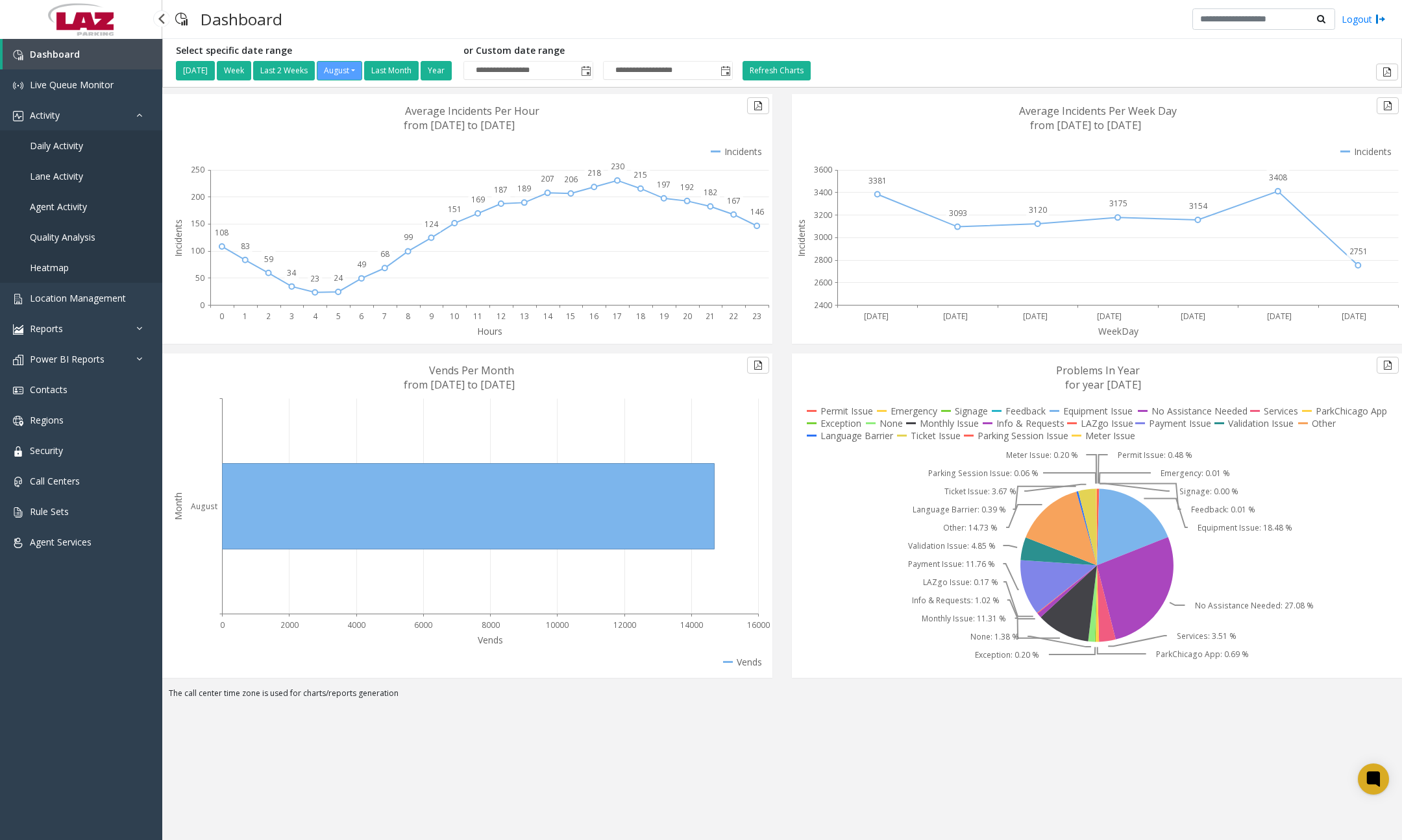
click at [74, 140] on span "Daily Activity" at bounding box center [56, 145] width 53 height 12
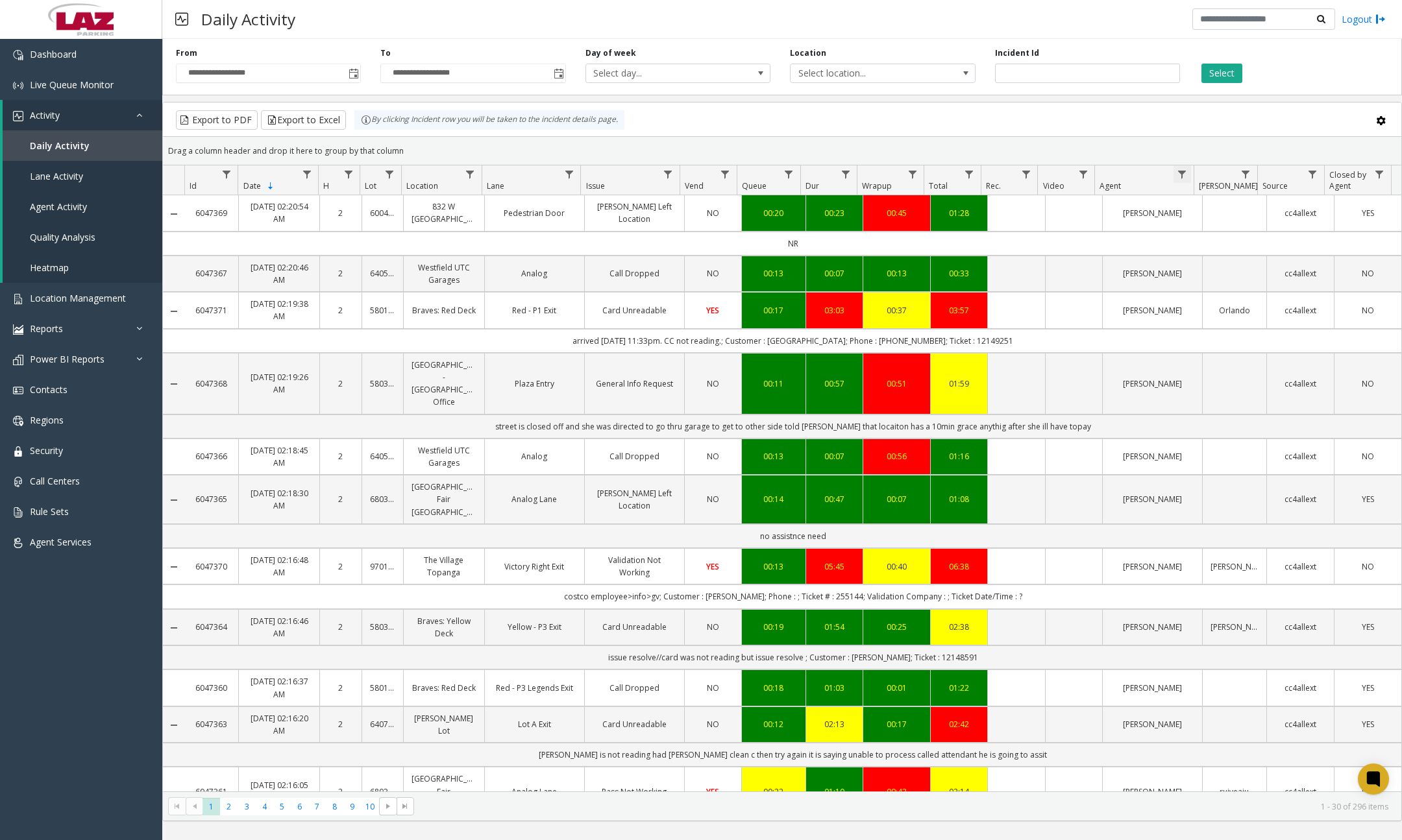
click at [1180, 172] on span "Data table" at bounding box center [1182, 174] width 10 height 10
click at [1213, 230] on input "Agent Filter" at bounding box center [1237, 230] width 110 height 22
type input "****"
click at [1249, 347] on button "Filter" at bounding box center [1266, 350] width 53 height 28
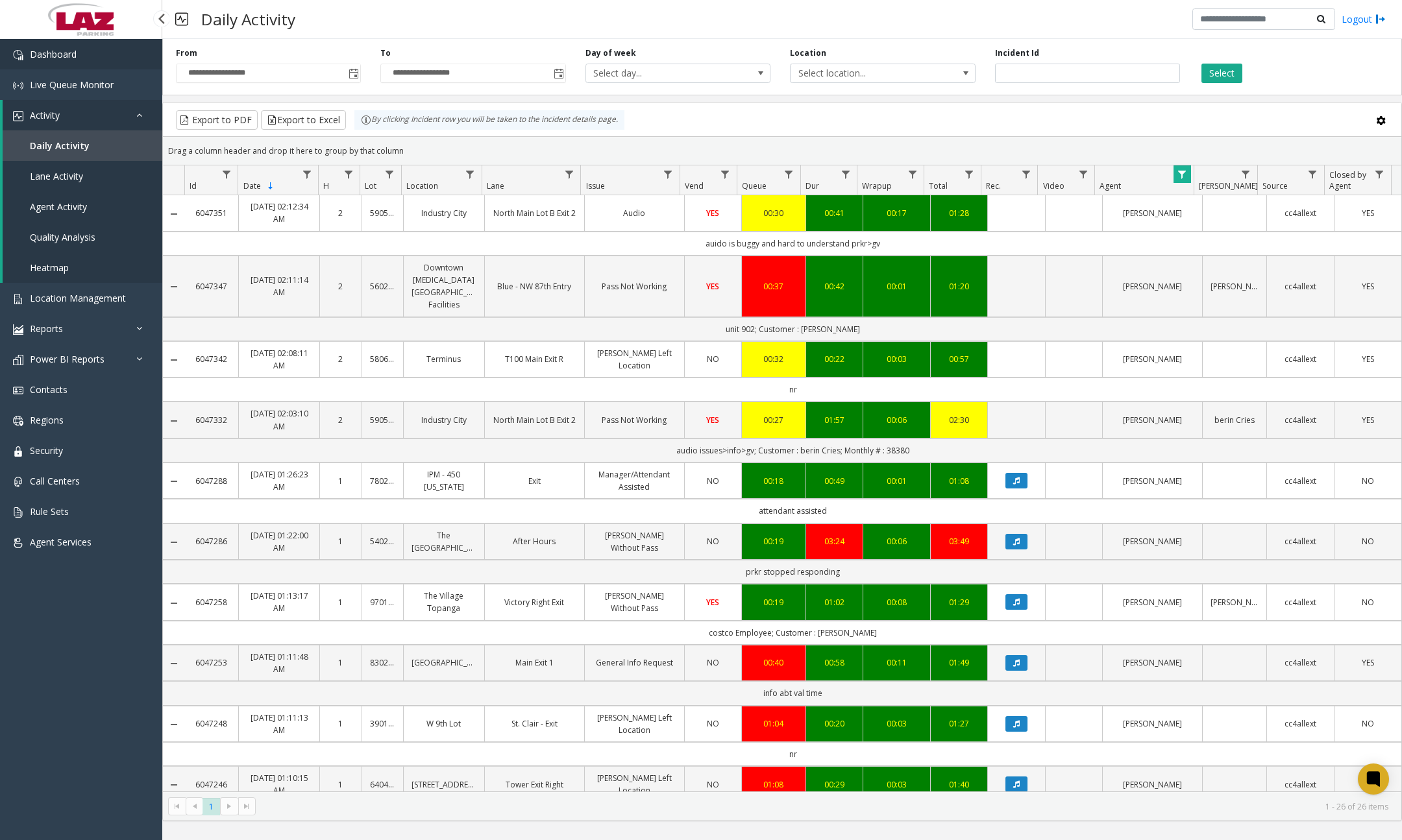
click at [110, 61] on link "Dashboard" at bounding box center [81, 55] width 162 height 31
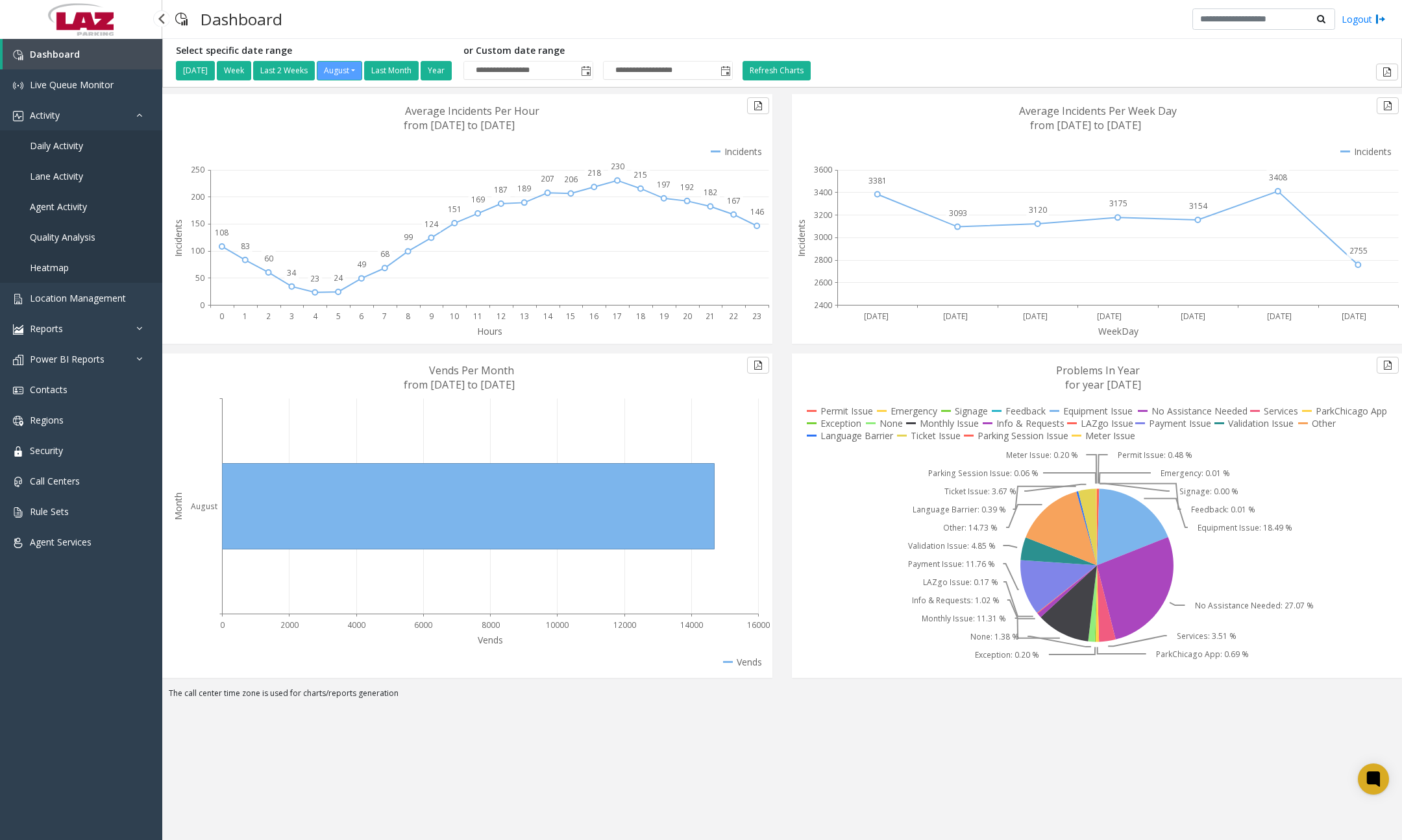
click at [72, 148] on span "Daily Activity" at bounding box center [56, 145] width 53 height 12
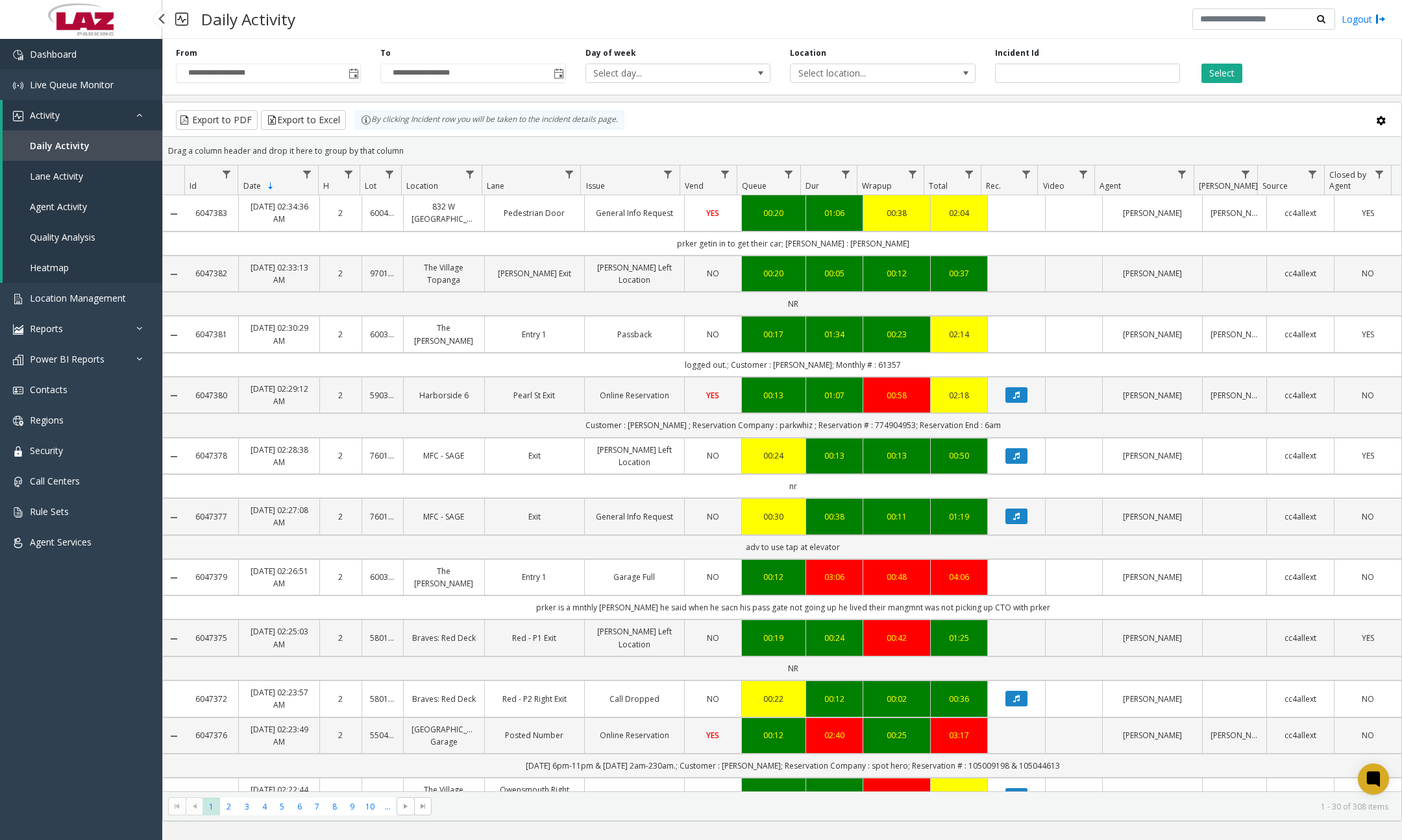
click at [108, 62] on link "Dashboard" at bounding box center [81, 55] width 162 height 31
